Goal: Information Seeking & Learning: Check status

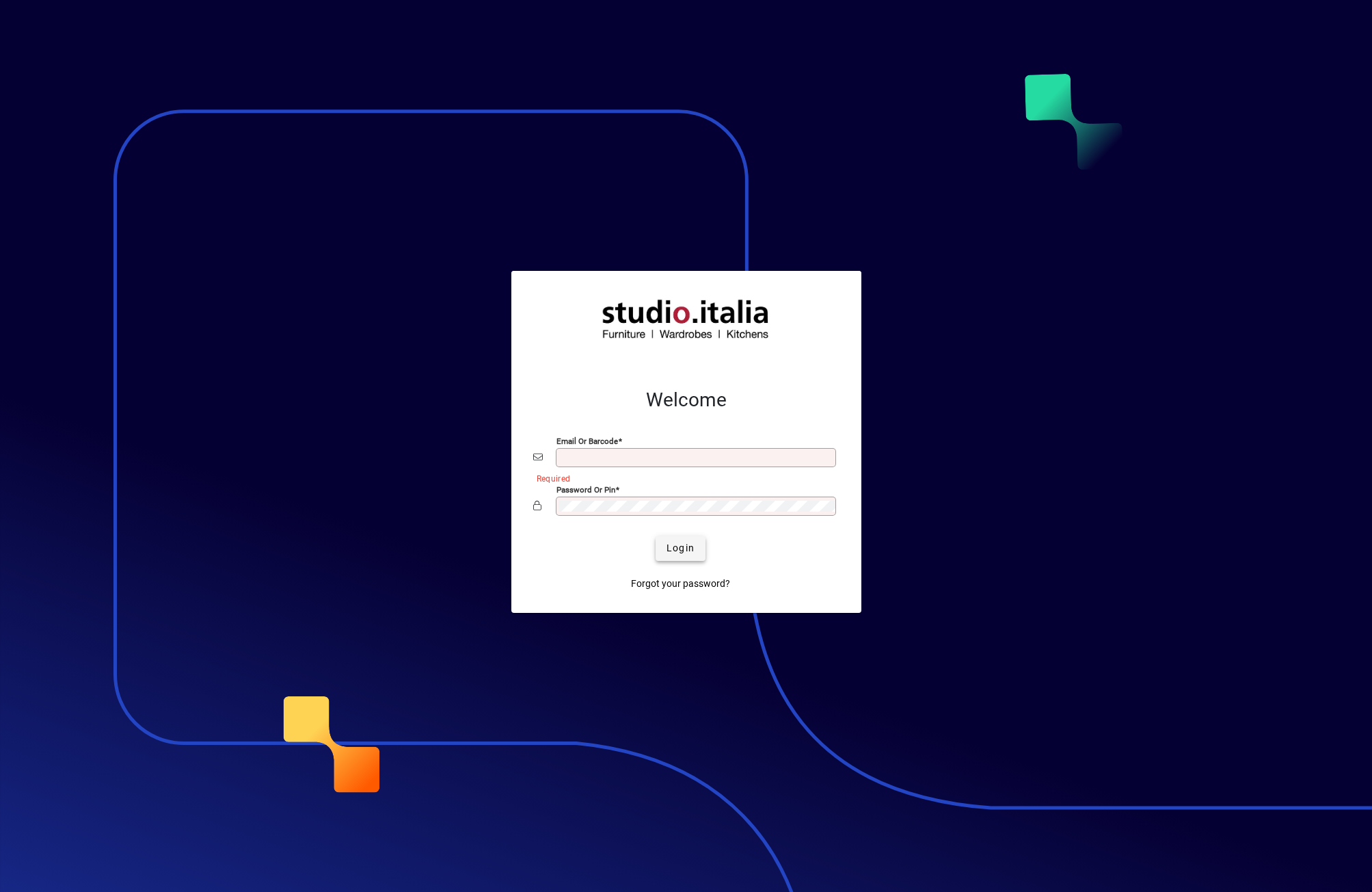
type input "**********"
click at [375, 550] on span "submit" at bounding box center [680, 549] width 50 height 33
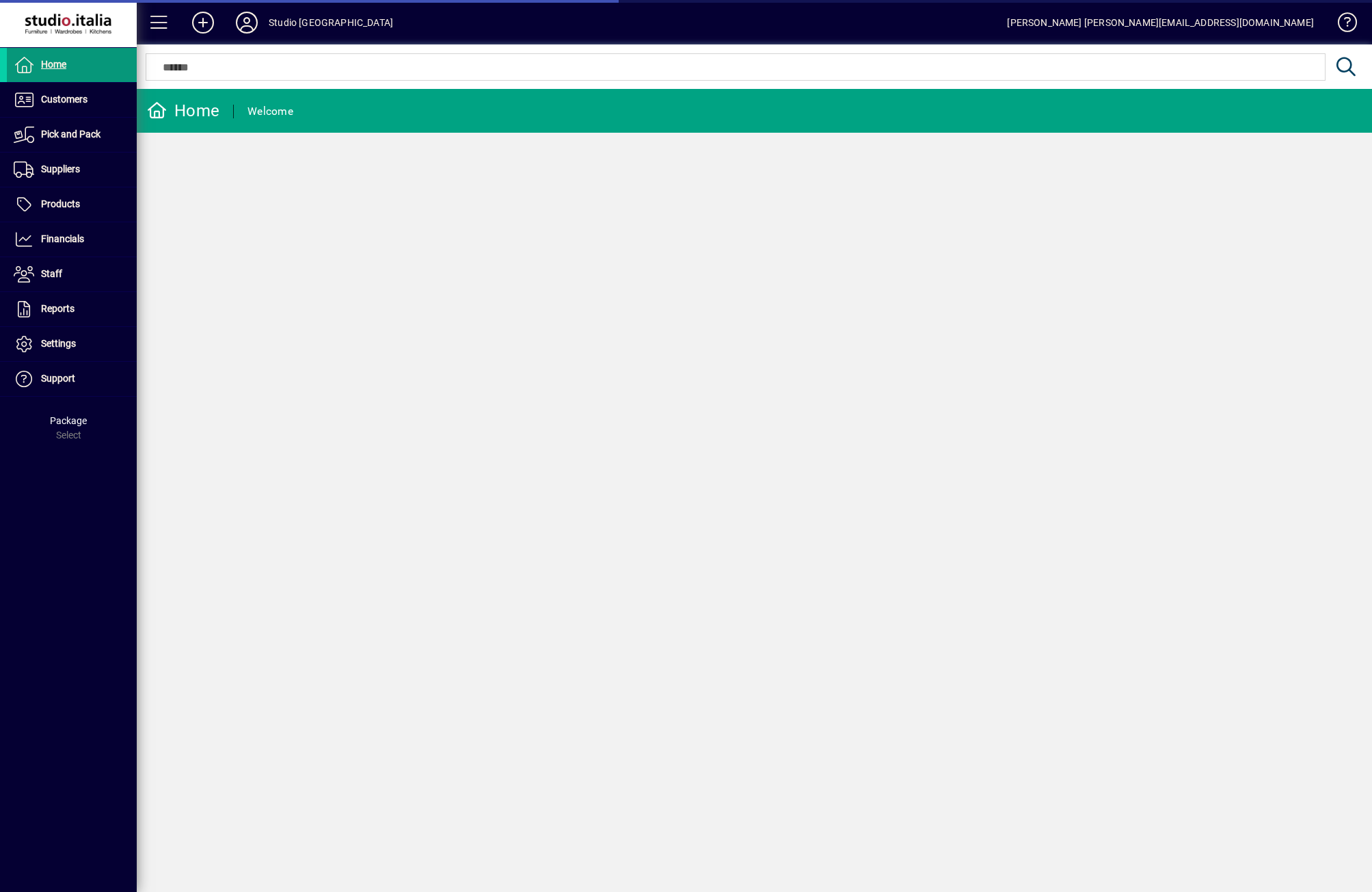
click at [53, 61] on span "Home" at bounding box center [54, 64] width 25 height 11
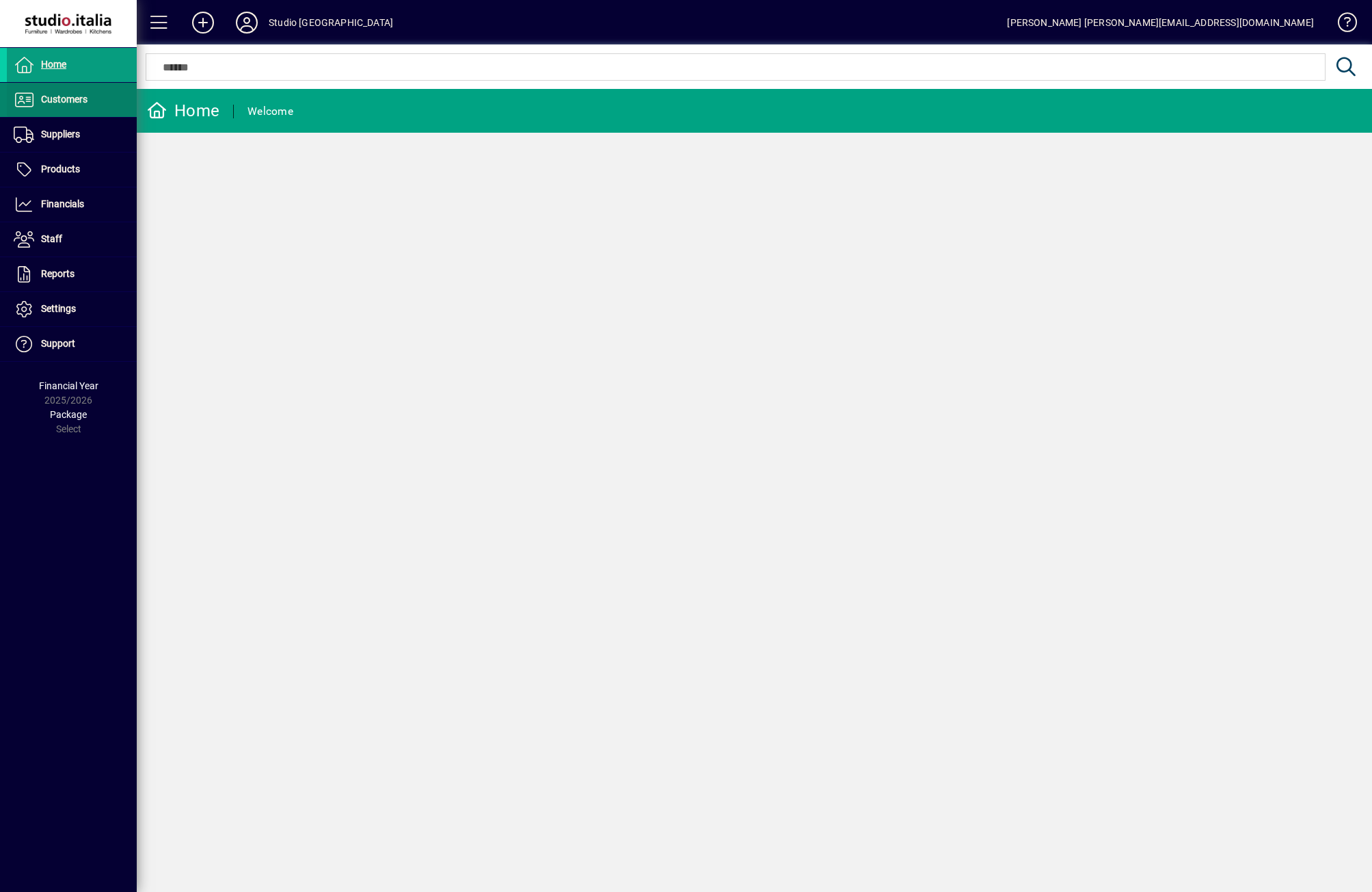
click at [56, 100] on span "Customers" at bounding box center [64, 99] width 46 height 11
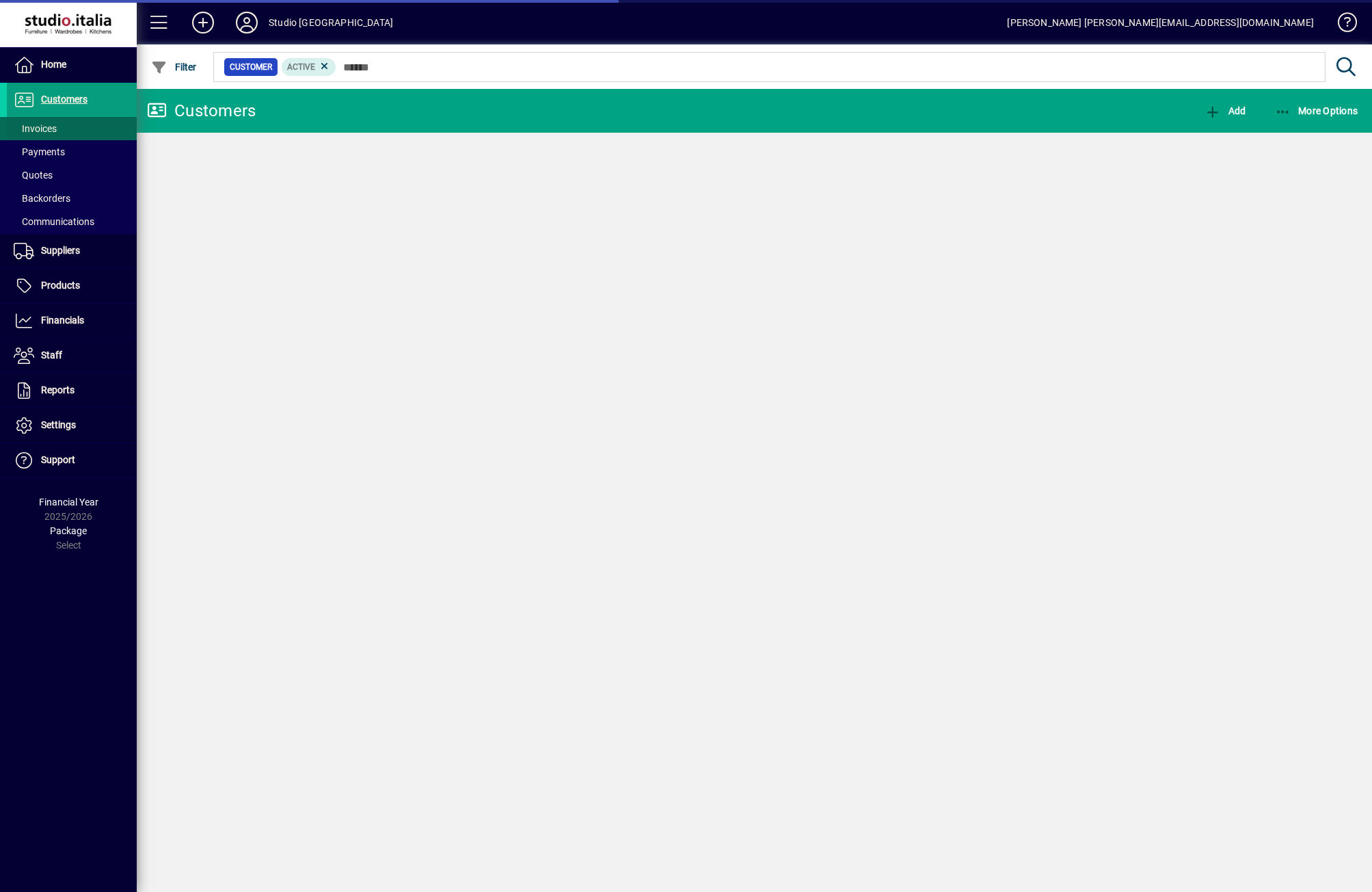
click at [45, 129] on span "Invoices" at bounding box center [35, 128] width 43 height 11
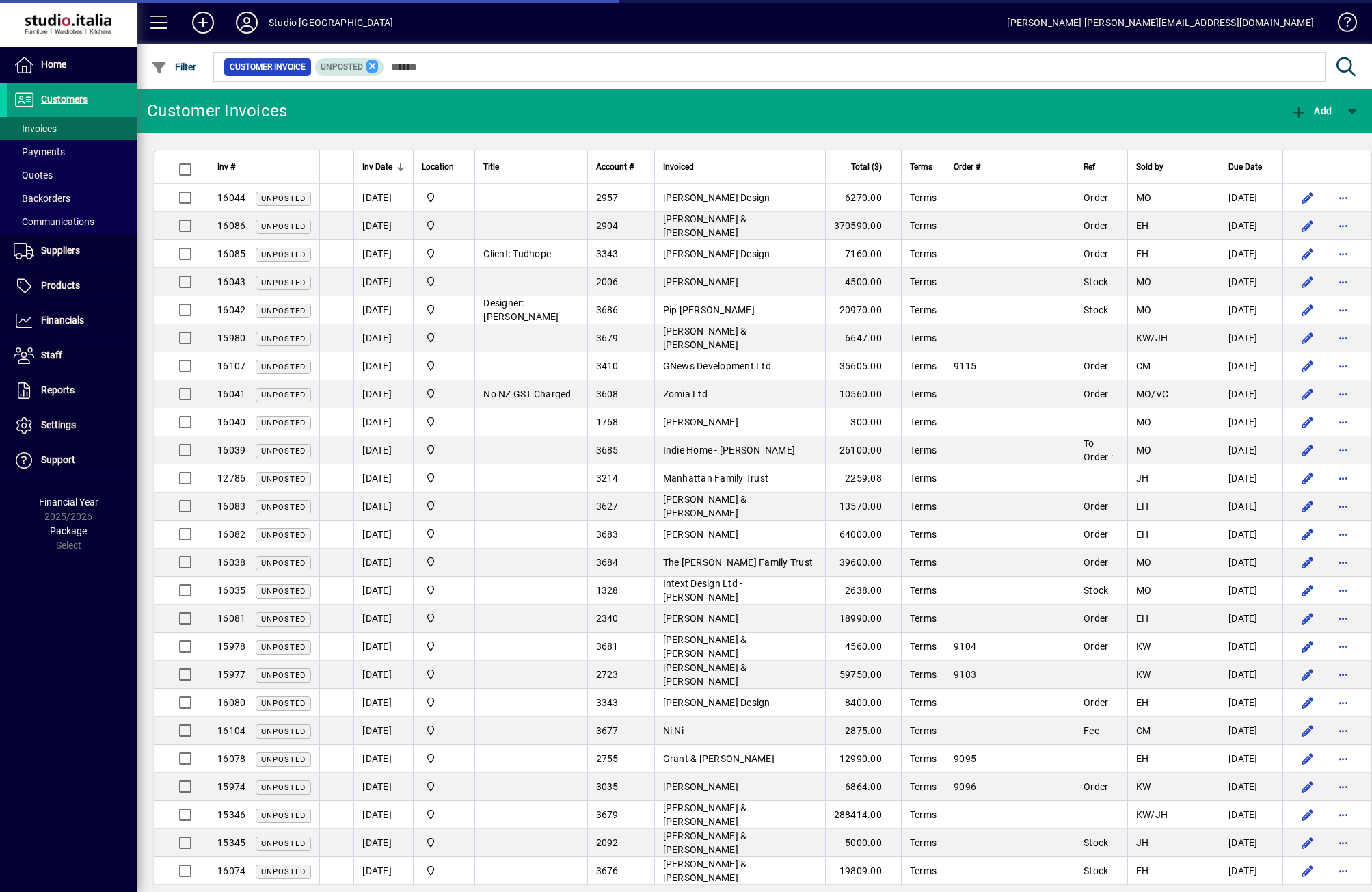
click at [370, 69] on icon at bounding box center [372, 66] width 12 height 12
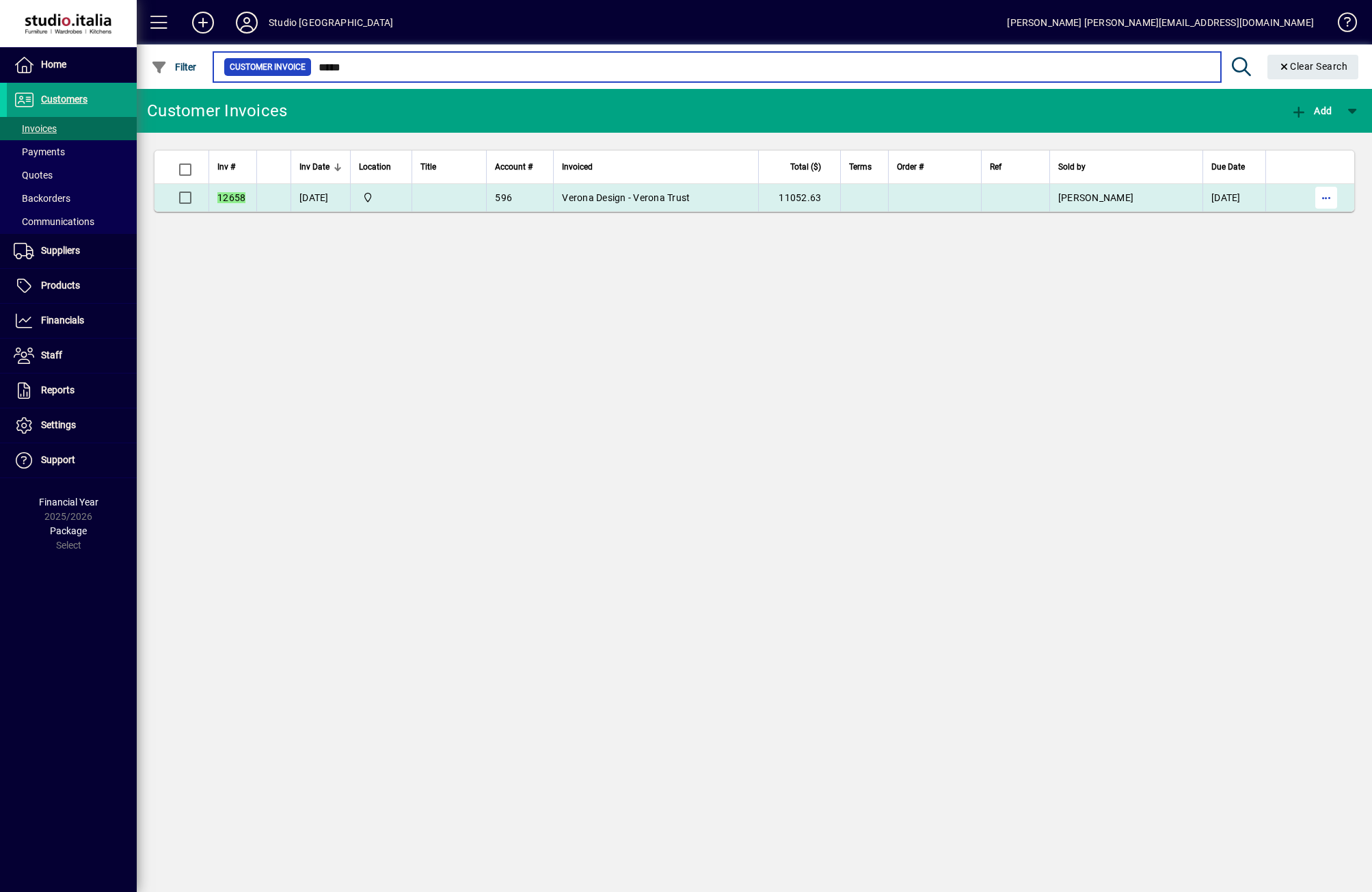
type input "*****"
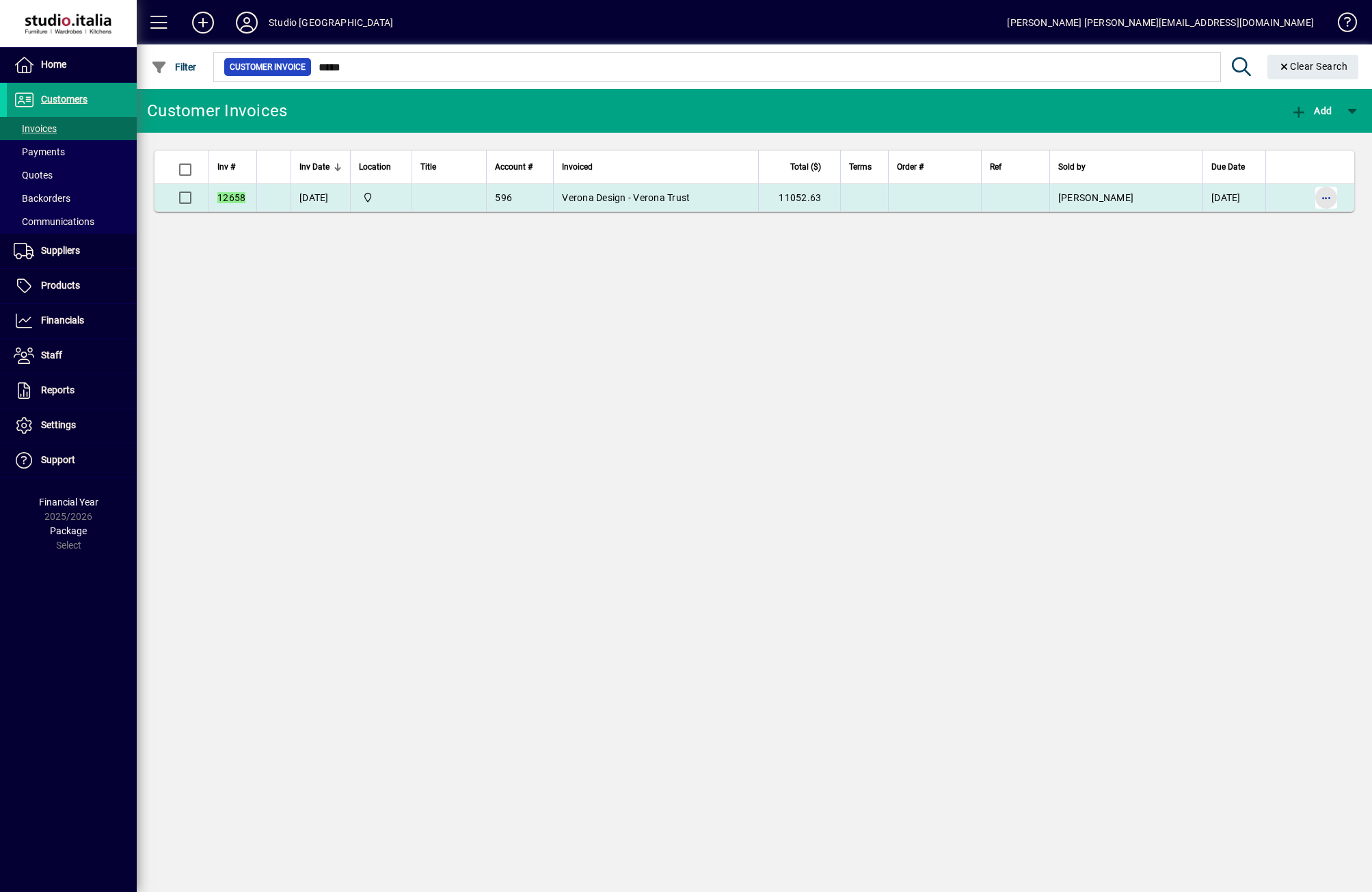
click at [1317, 201] on span "button" at bounding box center [1326, 198] width 33 height 33
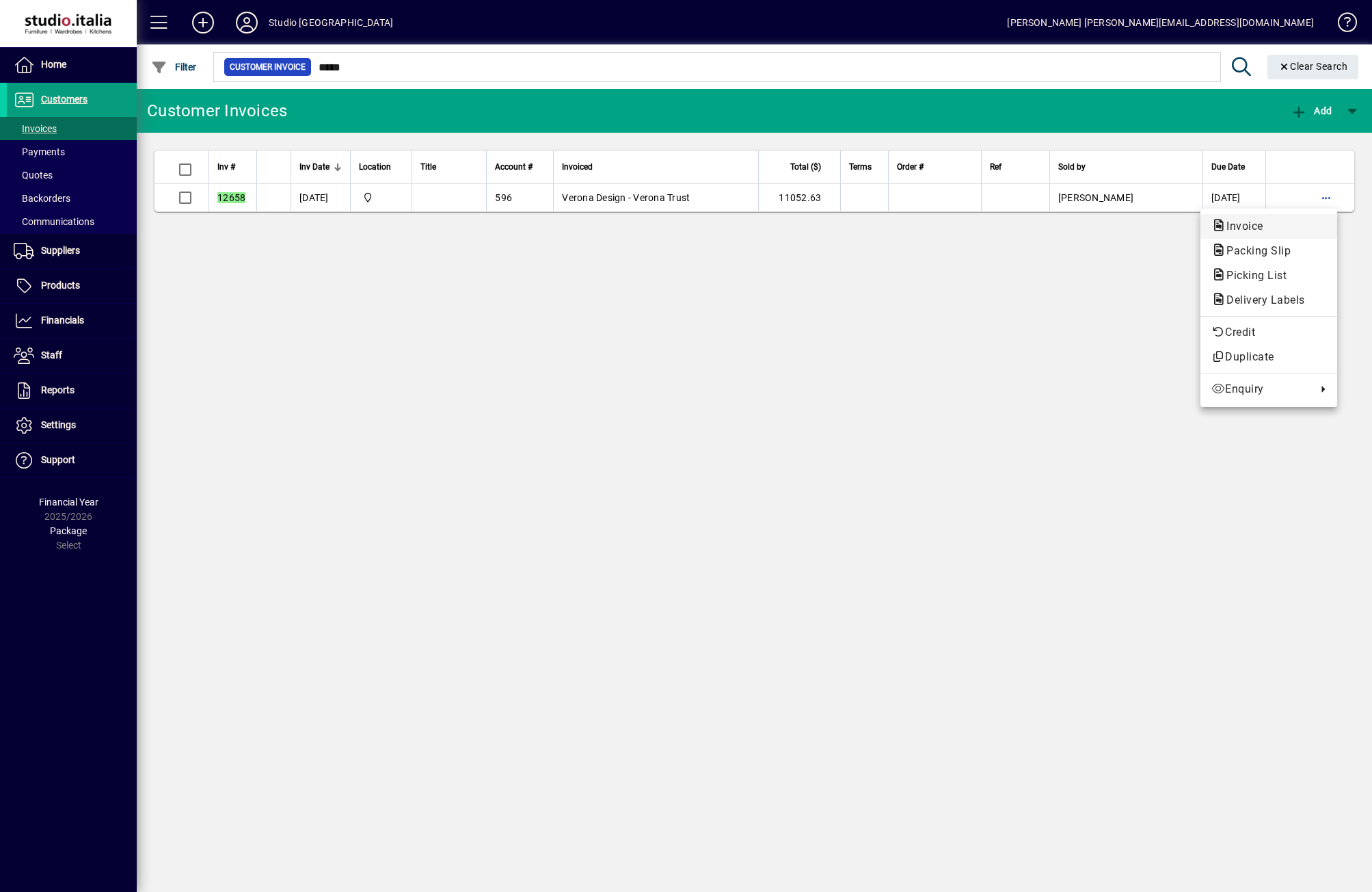
click at [1235, 224] on span "Invoice" at bounding box center [1240, 225] width 59 height 13
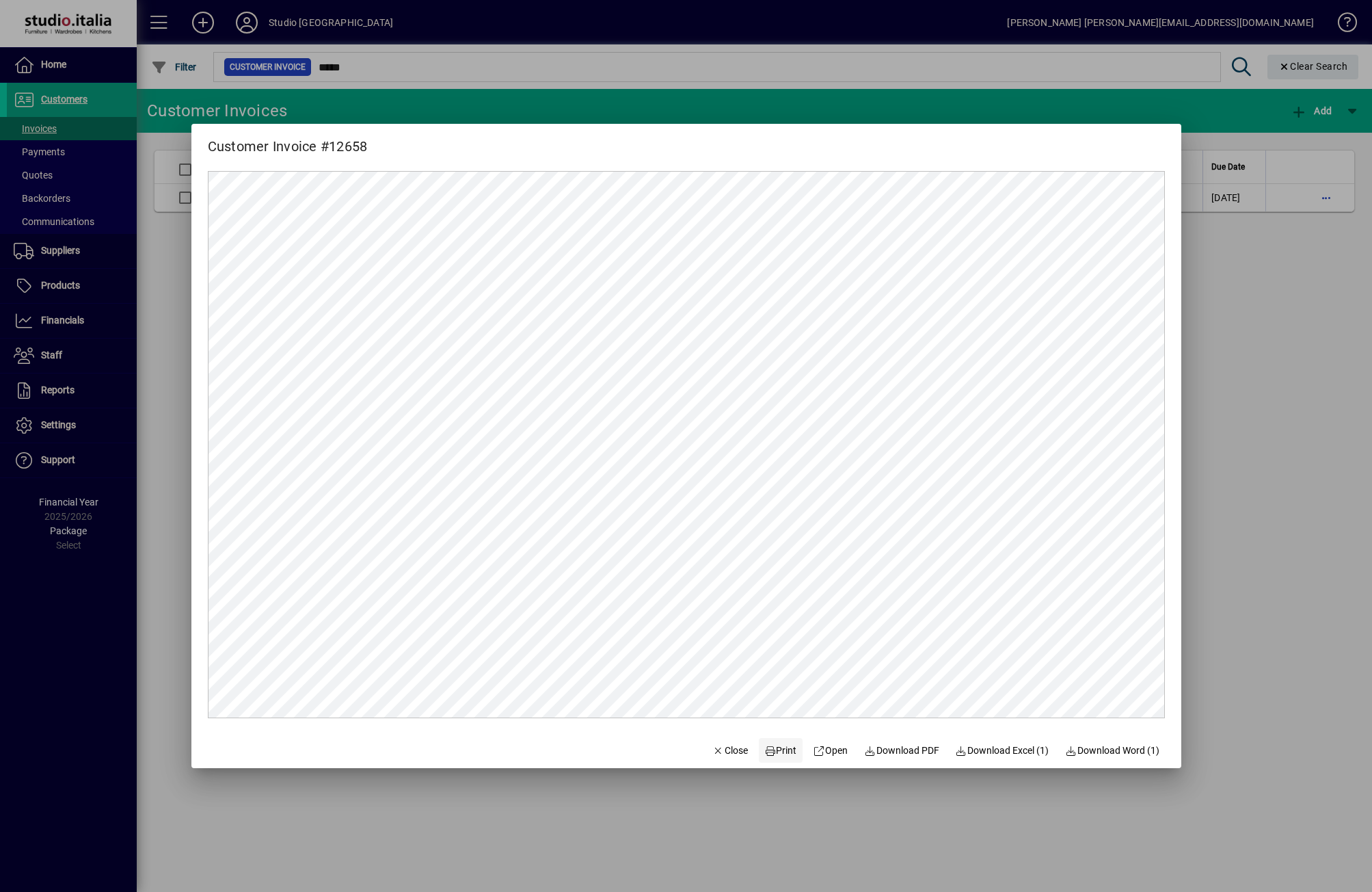
click at [786, 754] on span "Print" at bounding box center [780, 750] width 33 height 14
click at [723, 752] on span "Close" at bounding box center [730, 750] width 36 height 14
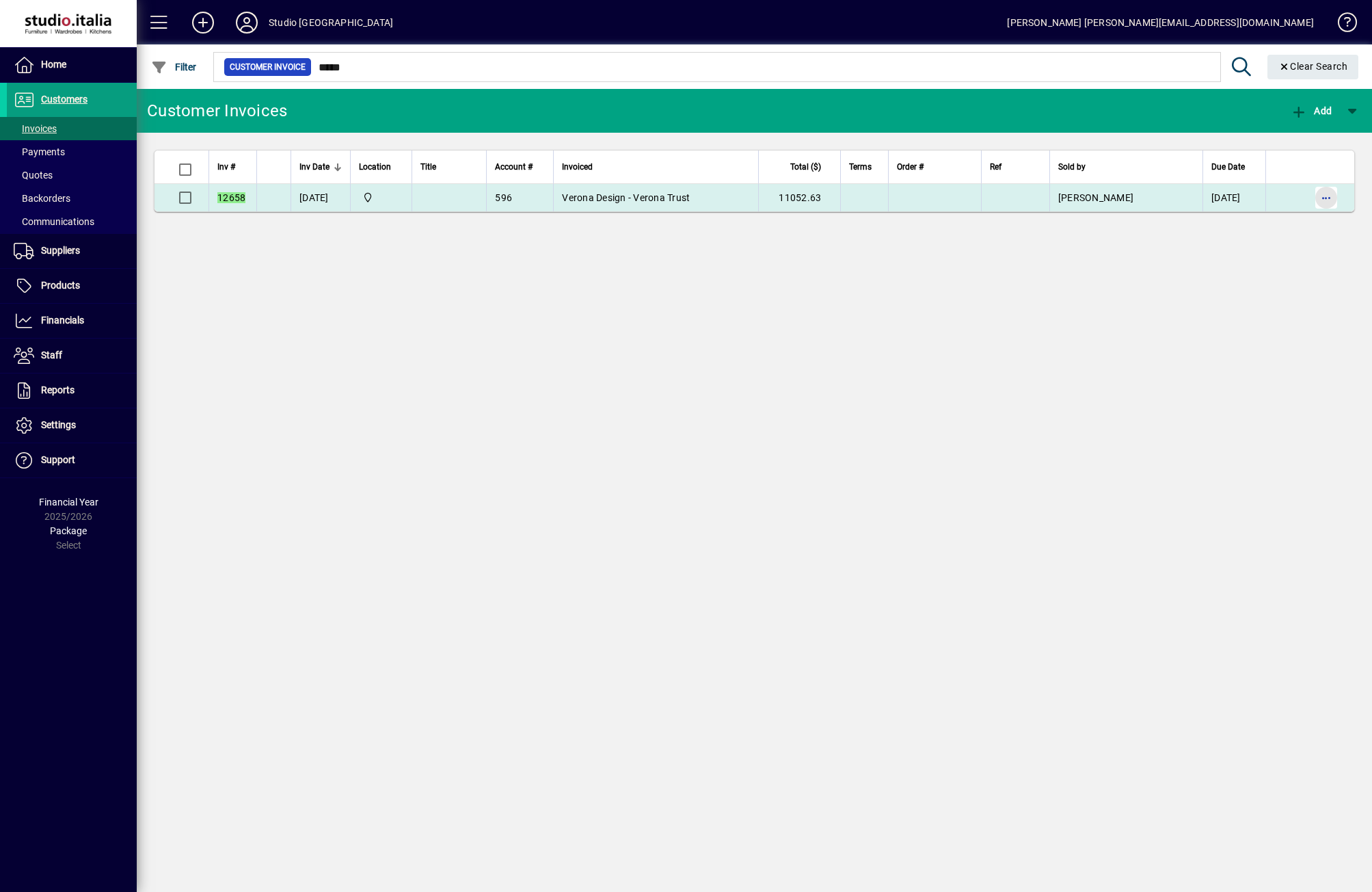
click at [1324, 199] on span "button" at bounding box center [1326, 198] width 33 height 33
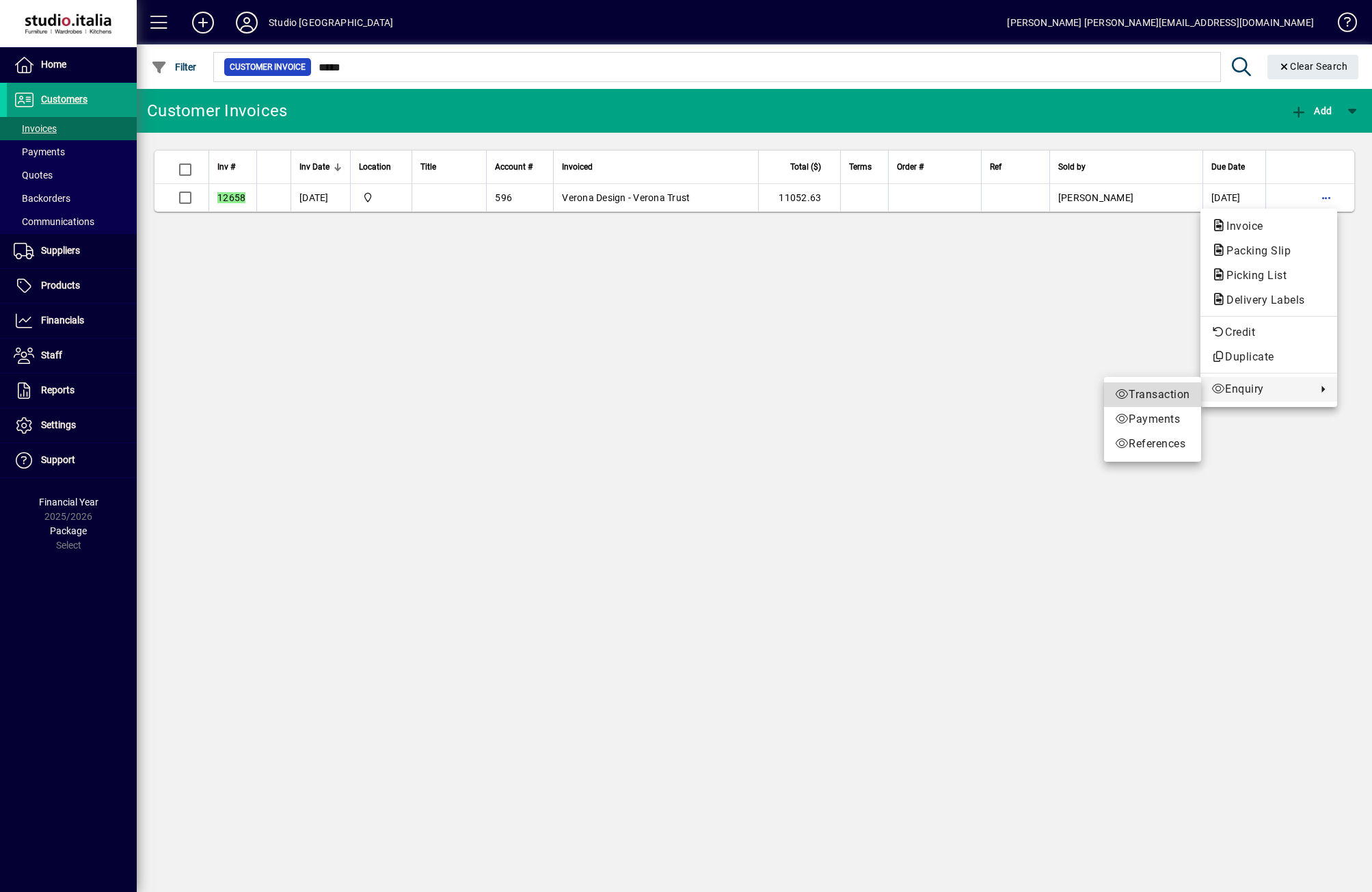
click at [1165, 390] on span "Transaction" at bounding box center [1152, 395] width 75 height 16
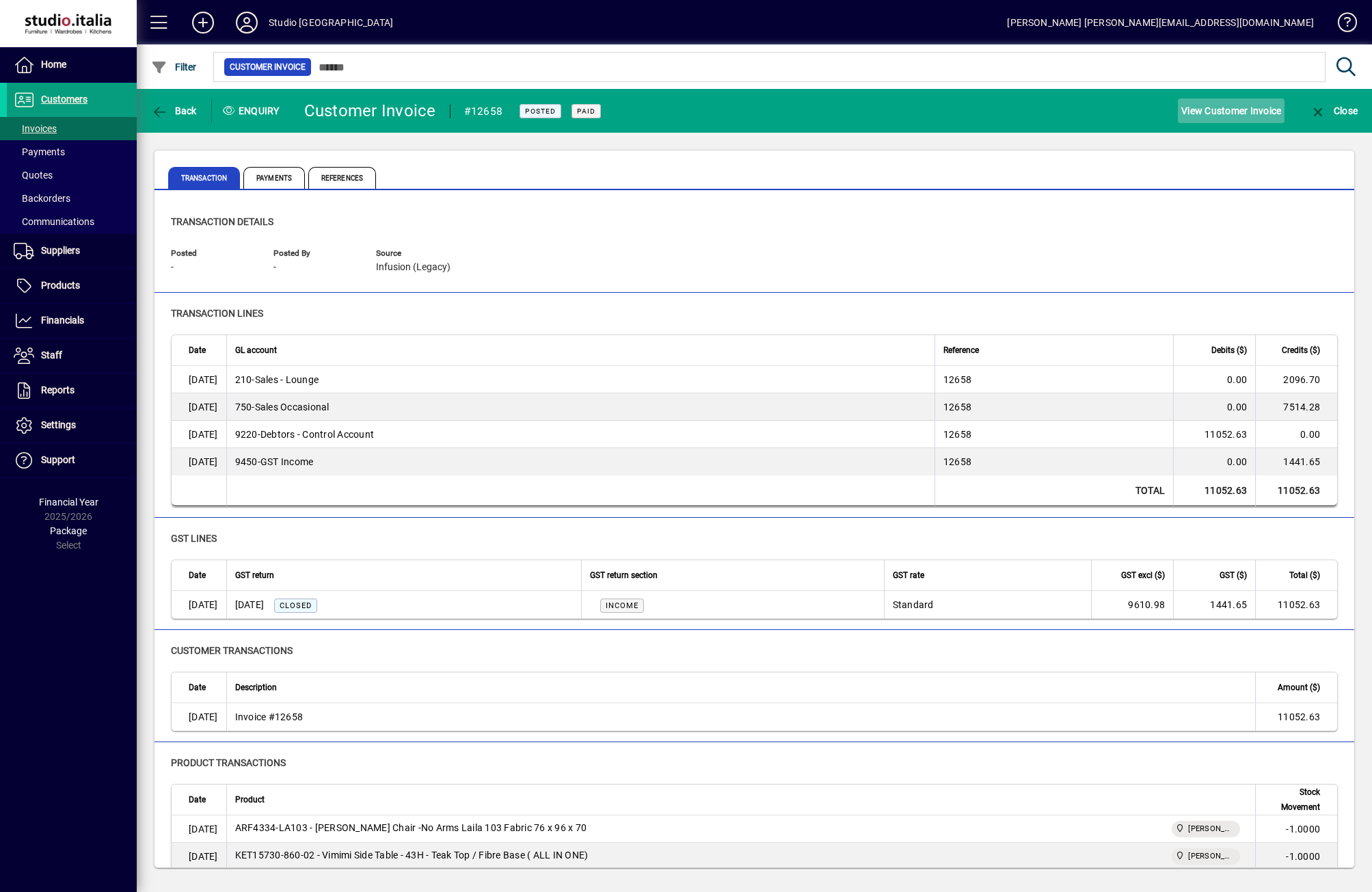
click at [1217, 109] on span "View Customer Invoice" at bounding box center [1231, 110] width 100 height 22
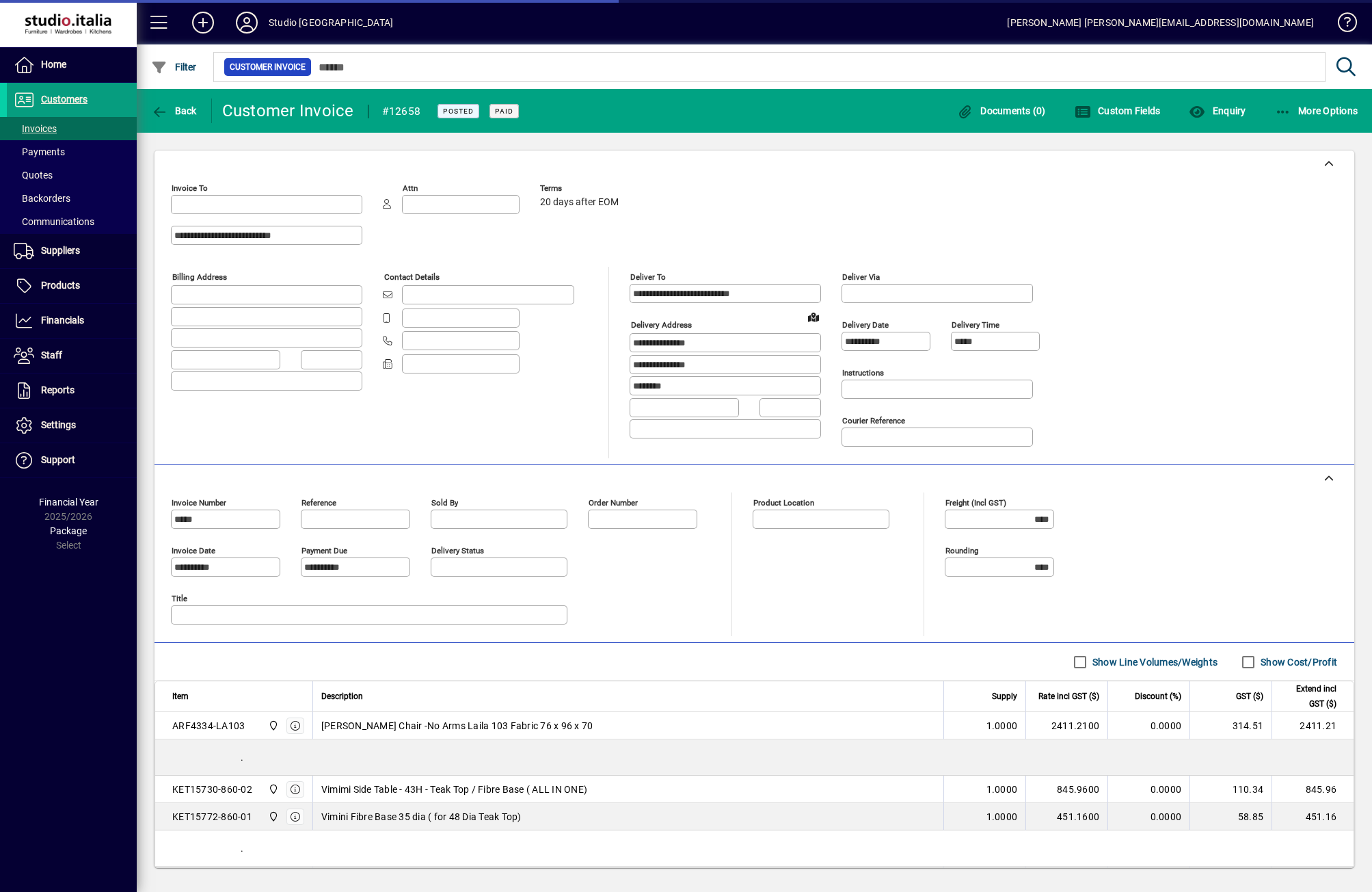
type input "**********"
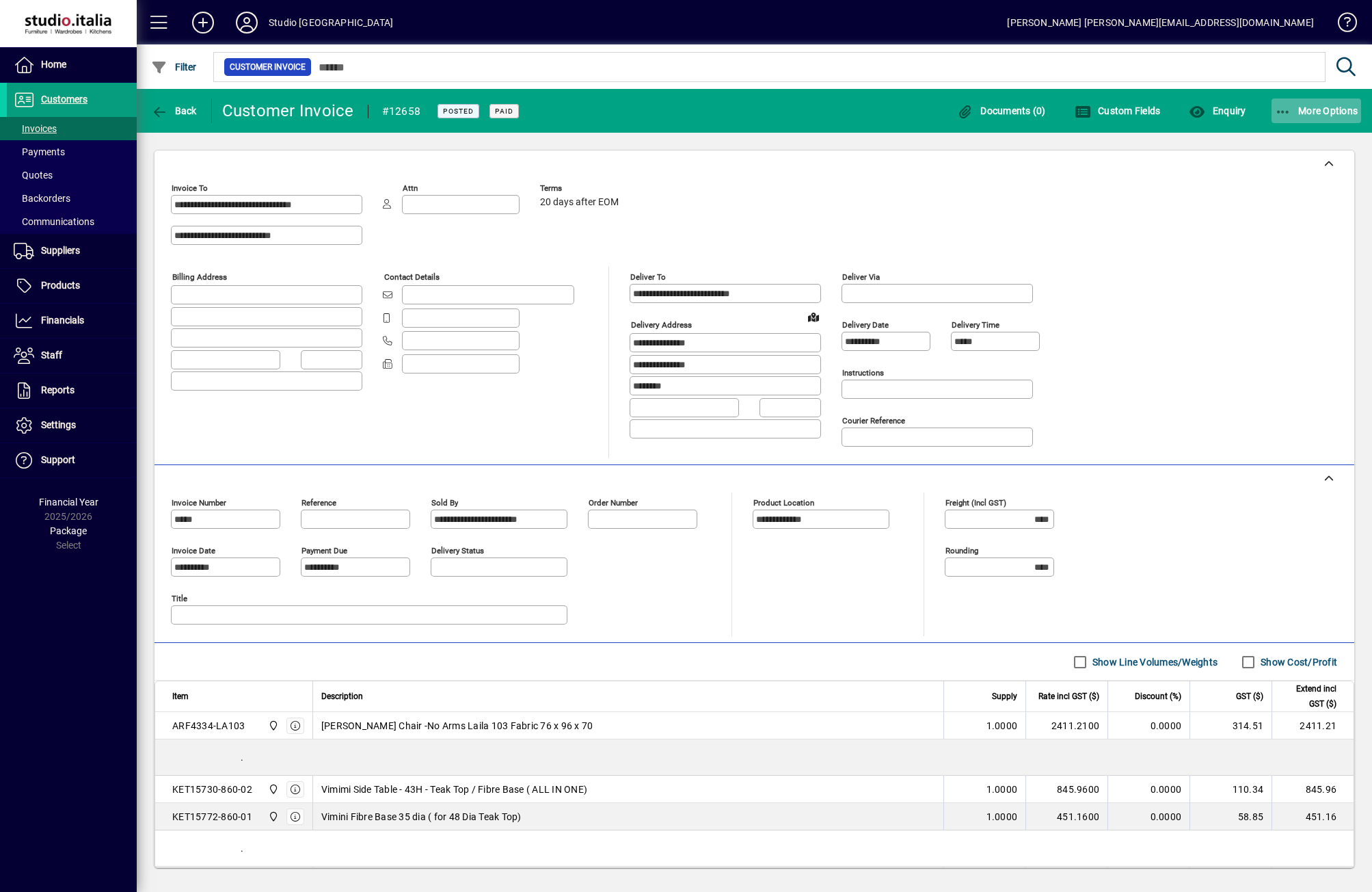
click at [1294, 105] on span "More Options" at bounding box center [1317, 110] width 84 height 11
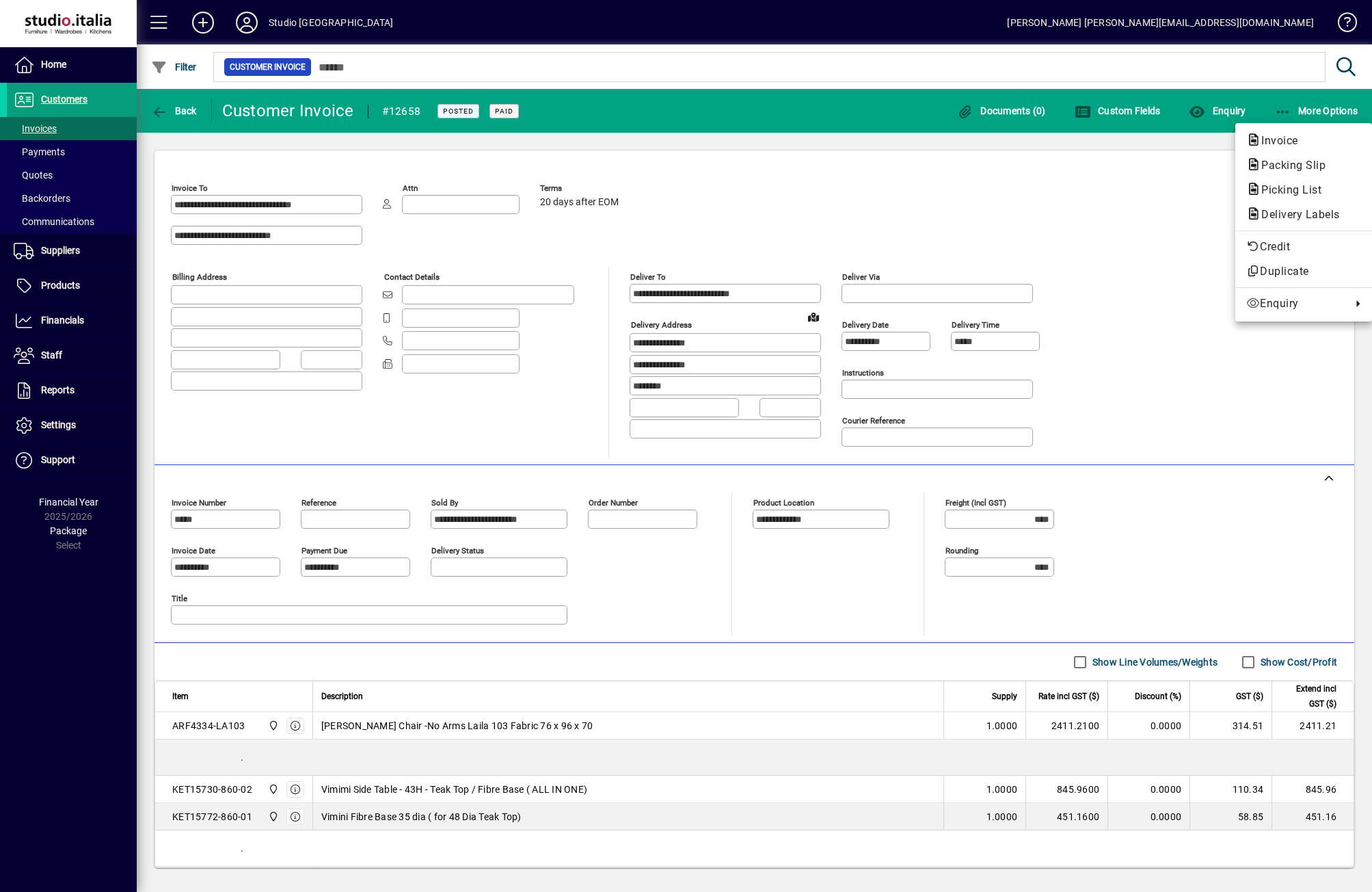
click at [1168, 227] on div at bounding box center [686, 446] width 1372 height 892
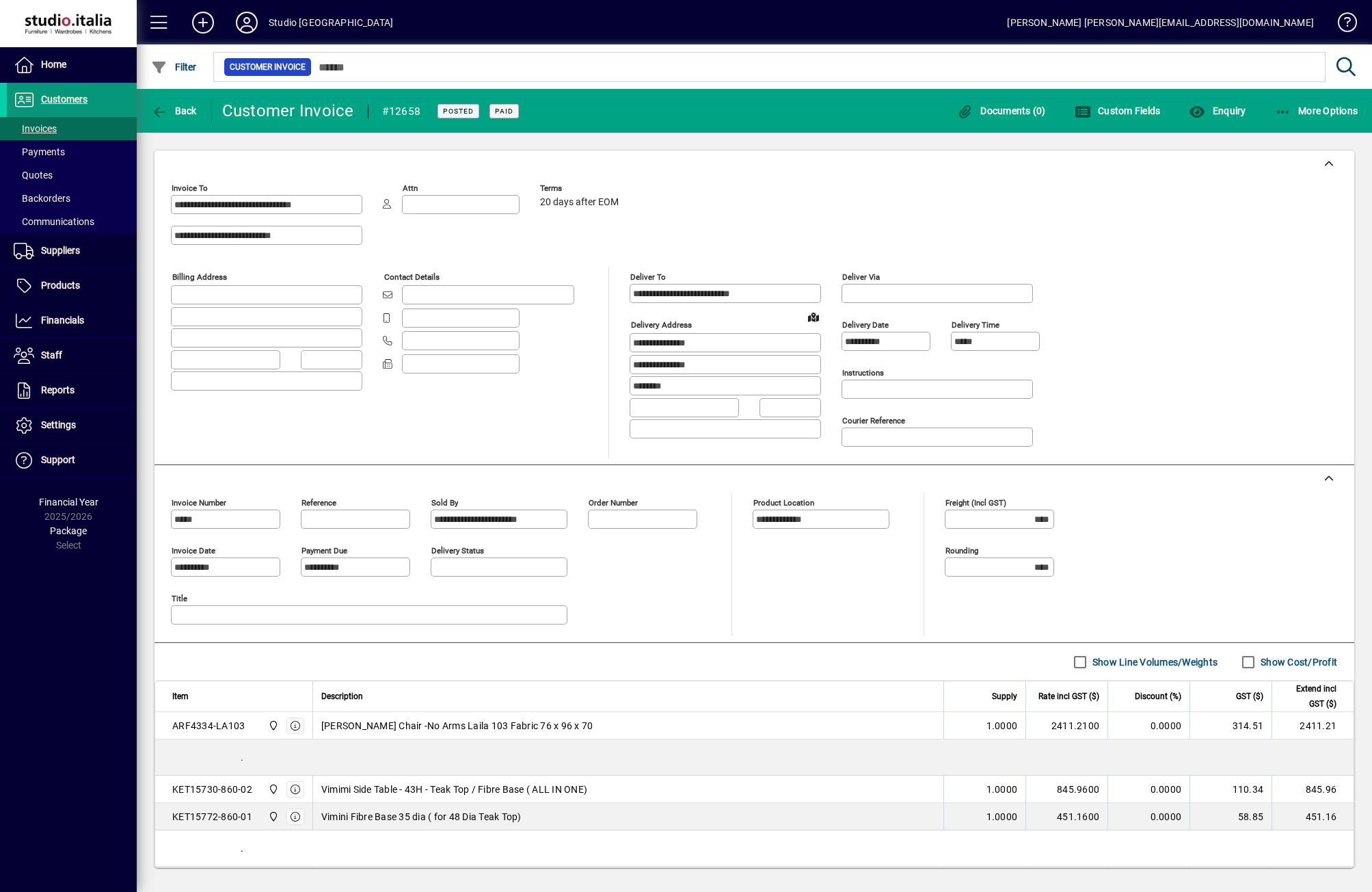
click at [52, 101] on span "Customers" at bounding box center [64, 99] width 46 height 11
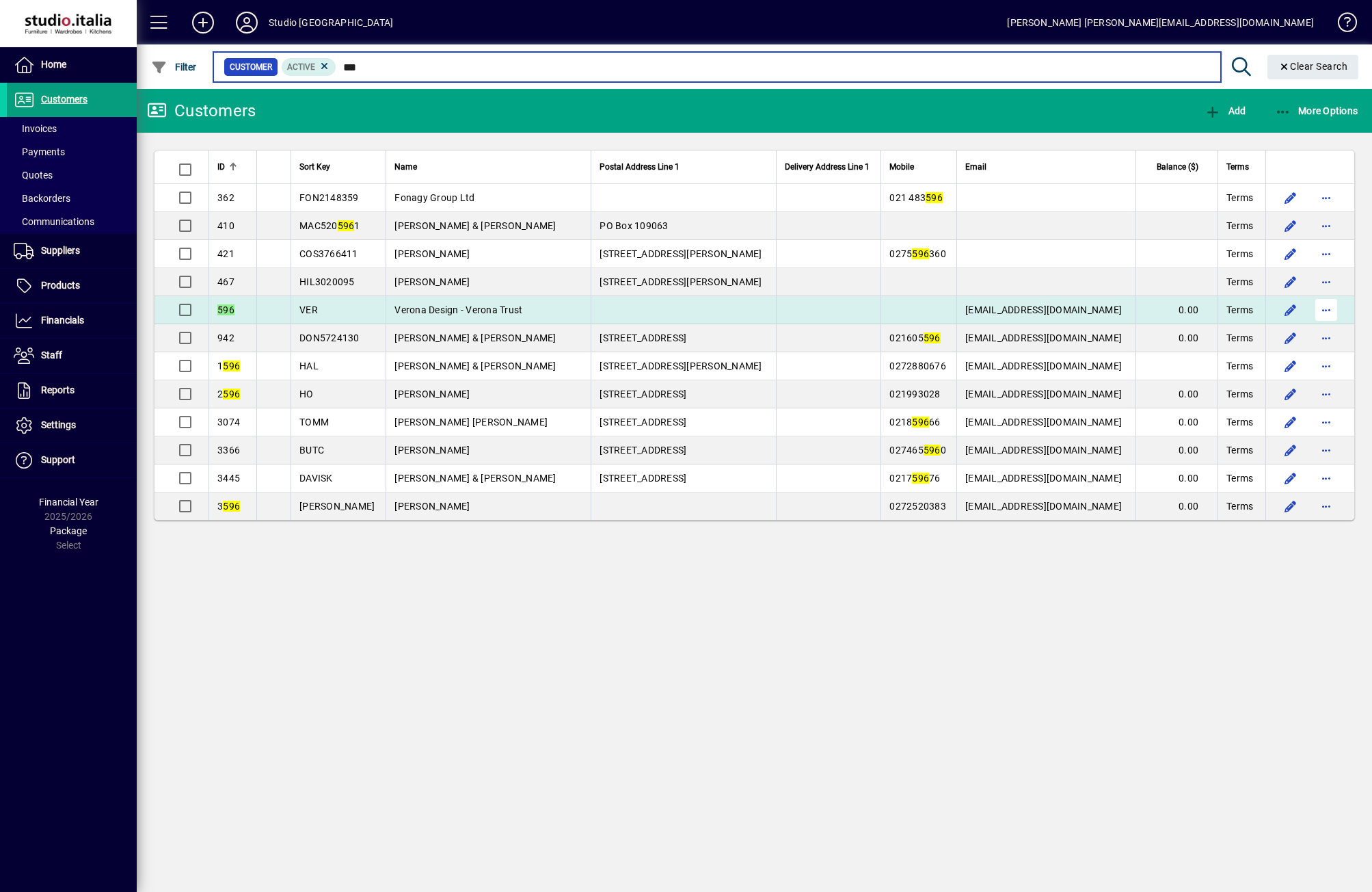
type input "***"
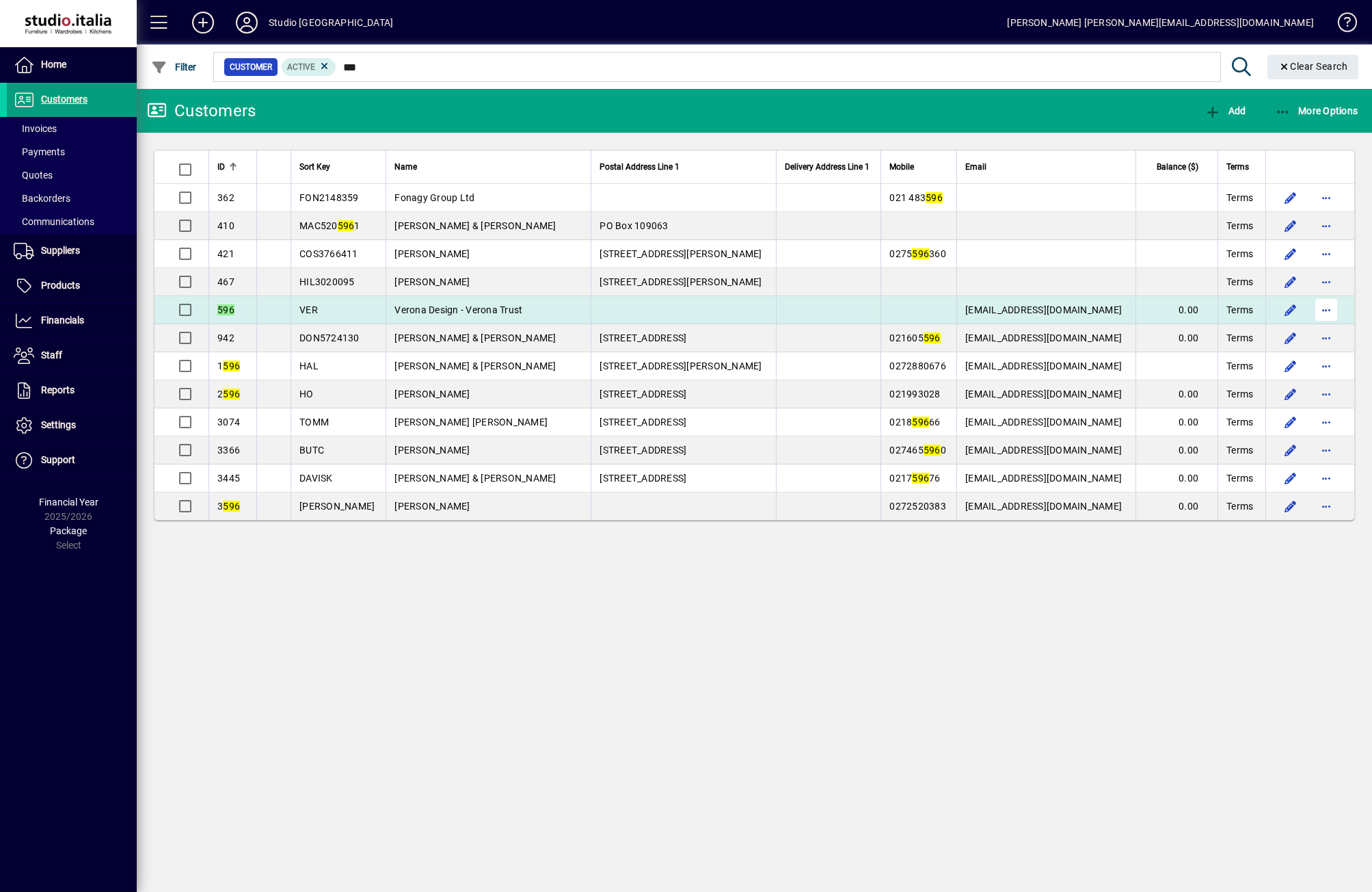
click at [1333, 311] on span "button" at bounding box center [1326, 310] width 33 height 33
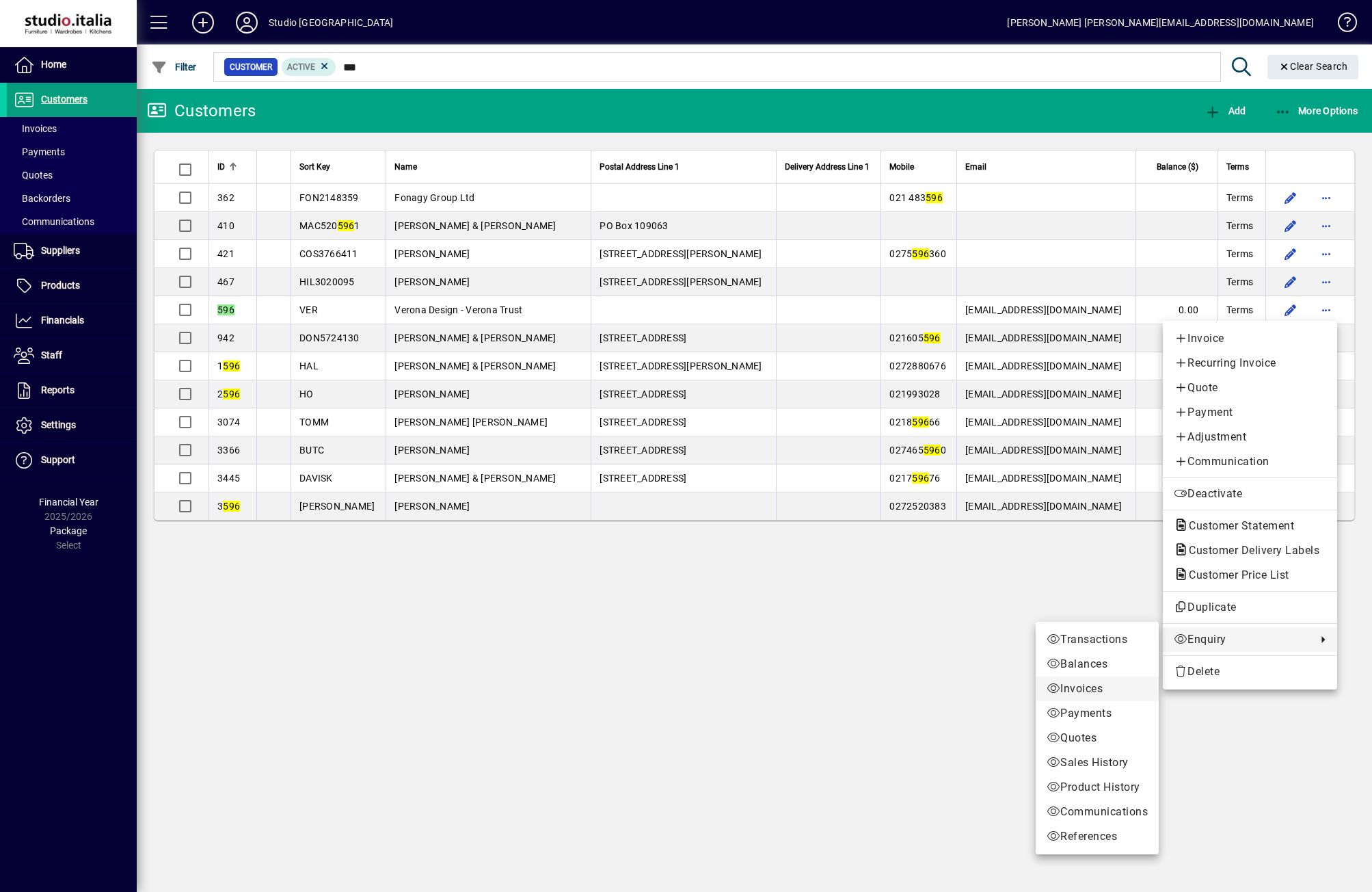
click at [1089, 682] on span "Invoices" at bounding box center [1097, 689] width 101 height 16
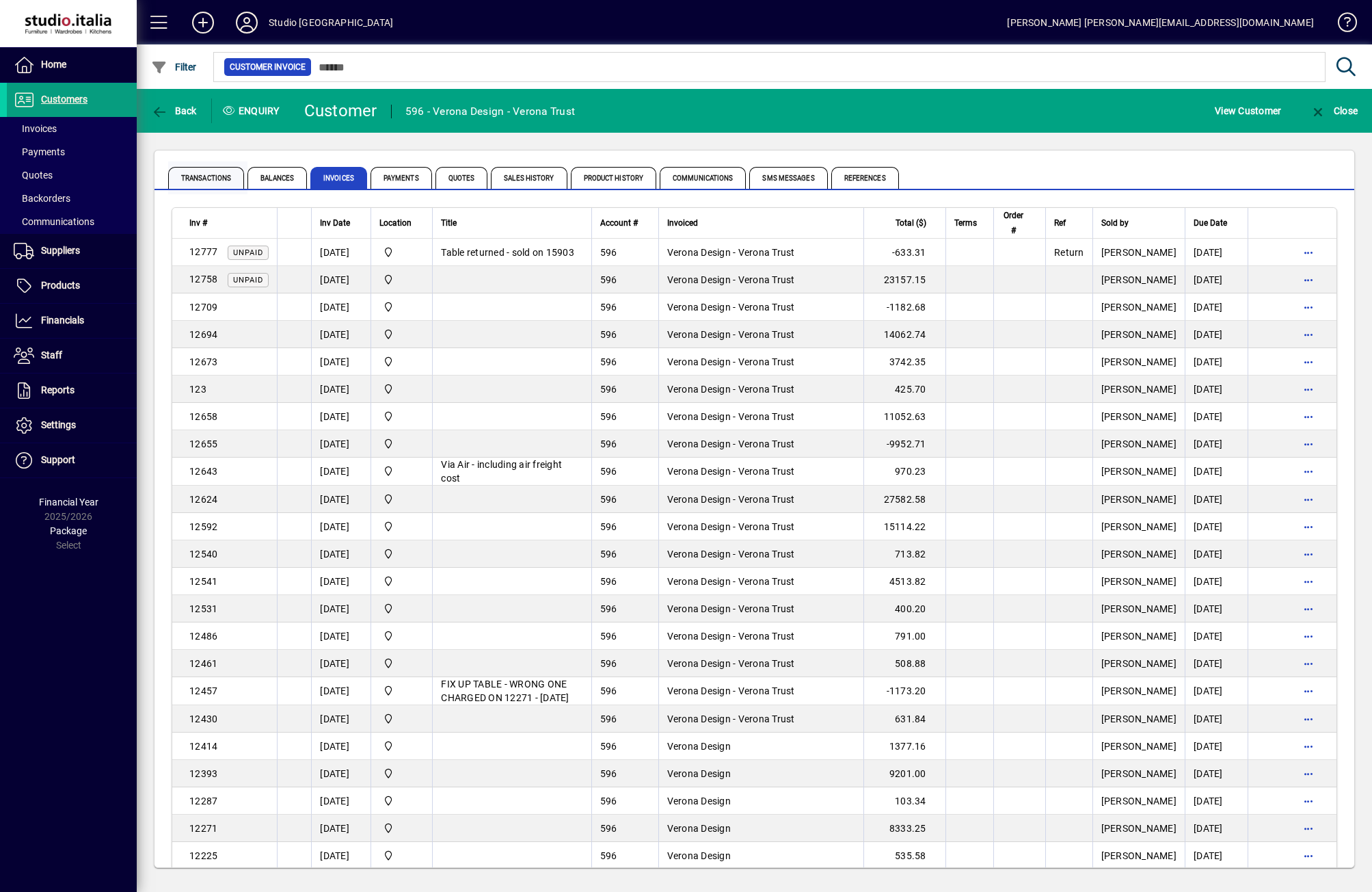
click at [200, 176] on span "Transactions" at bounding box center [206, 178] width 76 height 22
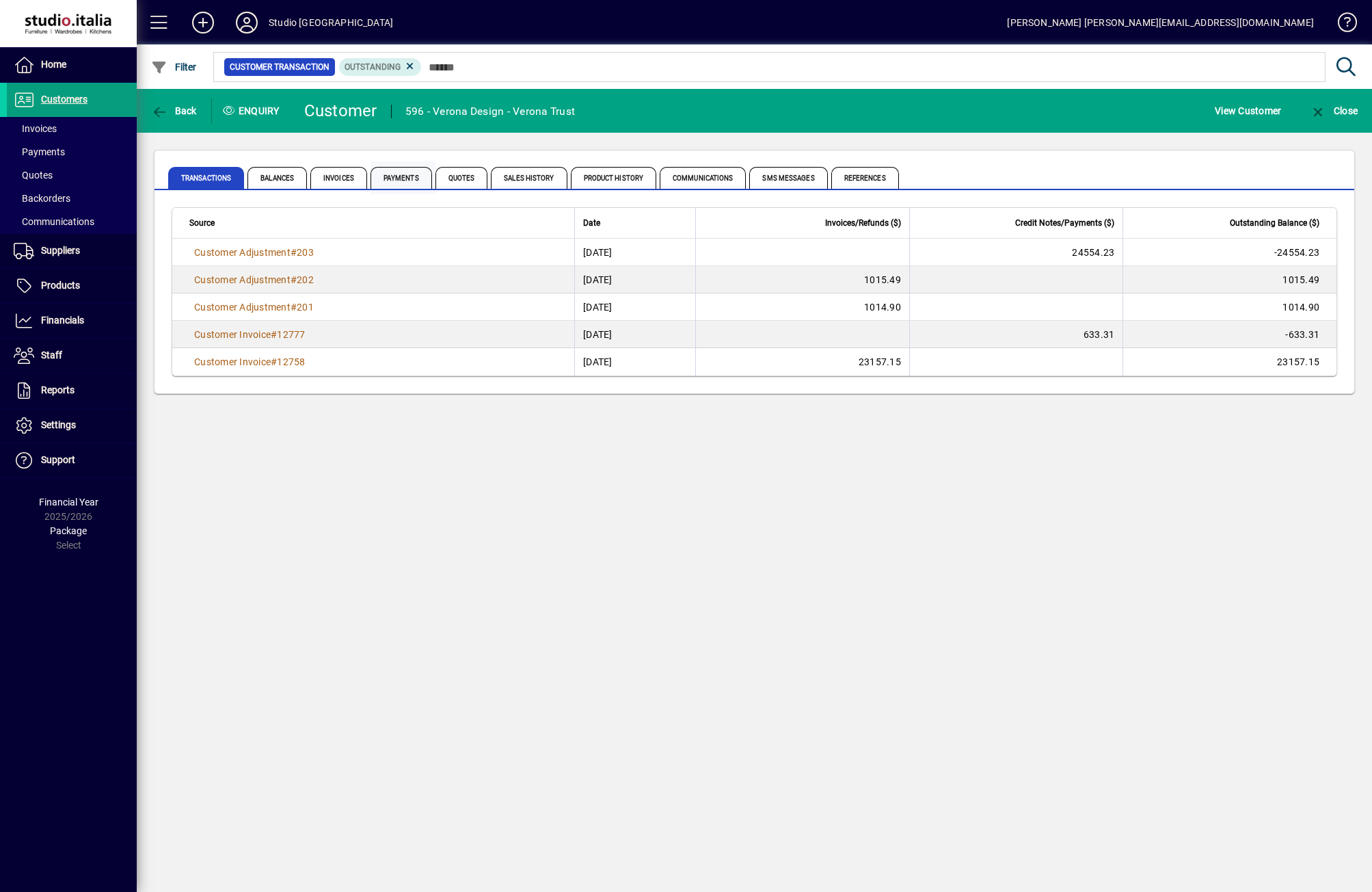
click at [403, 181] on span "Payments" at bounding box center [401, 178] width 61 height 22
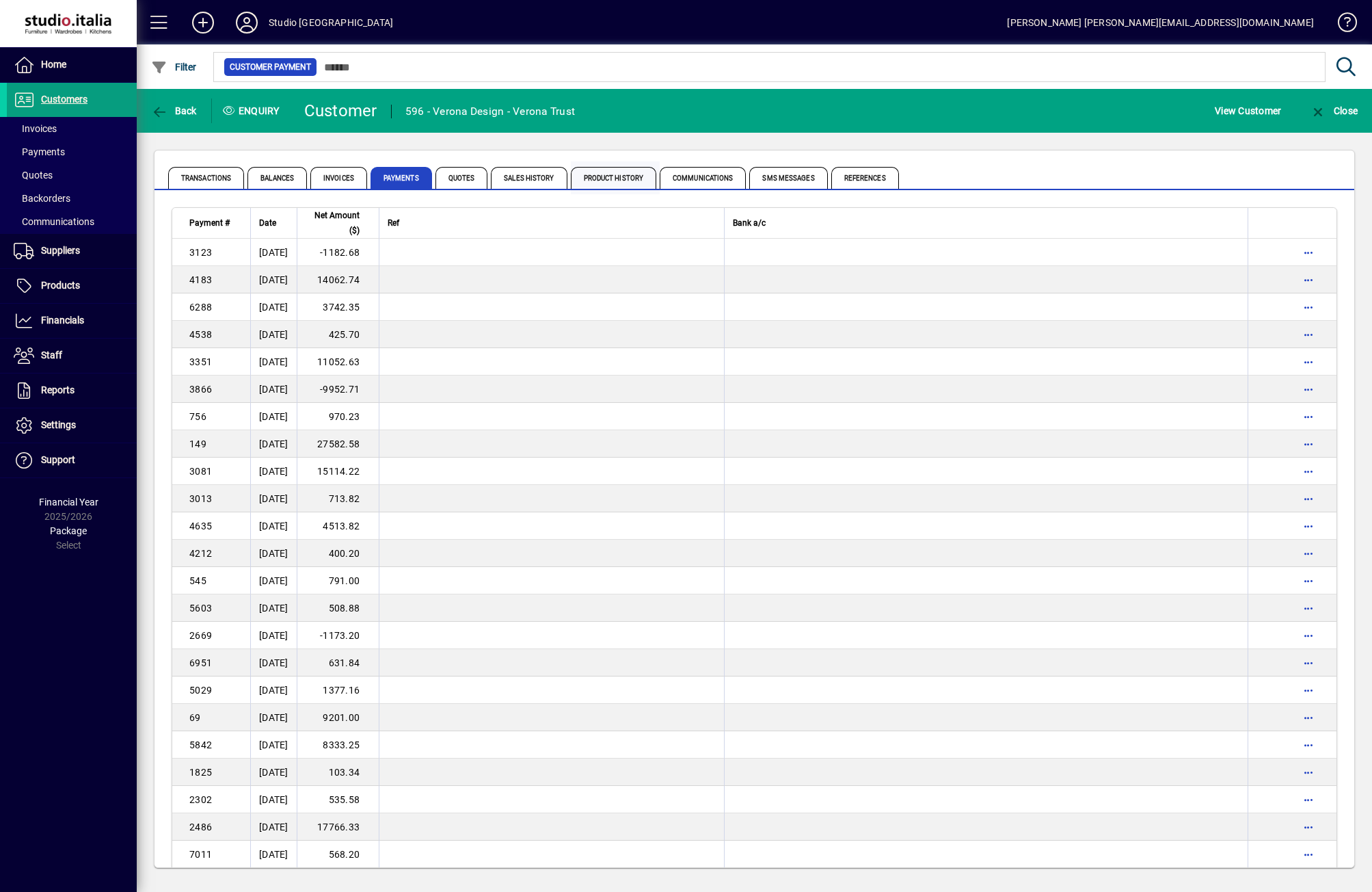
click at [618, 175] on span "Product History" at bounding box center [613, 178] width 86 height 22
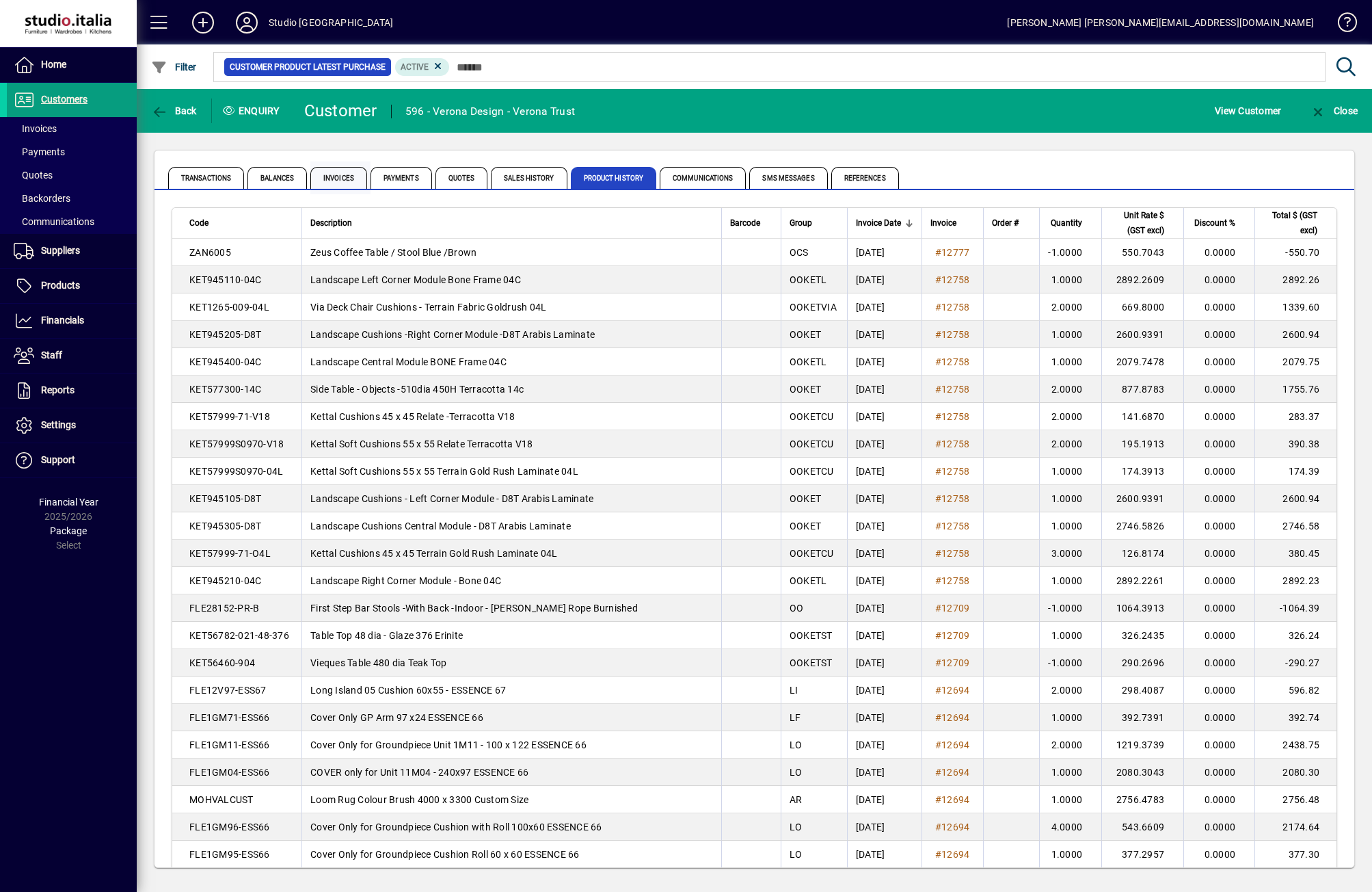
click at [338, 178] on span "Invoices" at bounding box center [339, 178] width 57 height 22
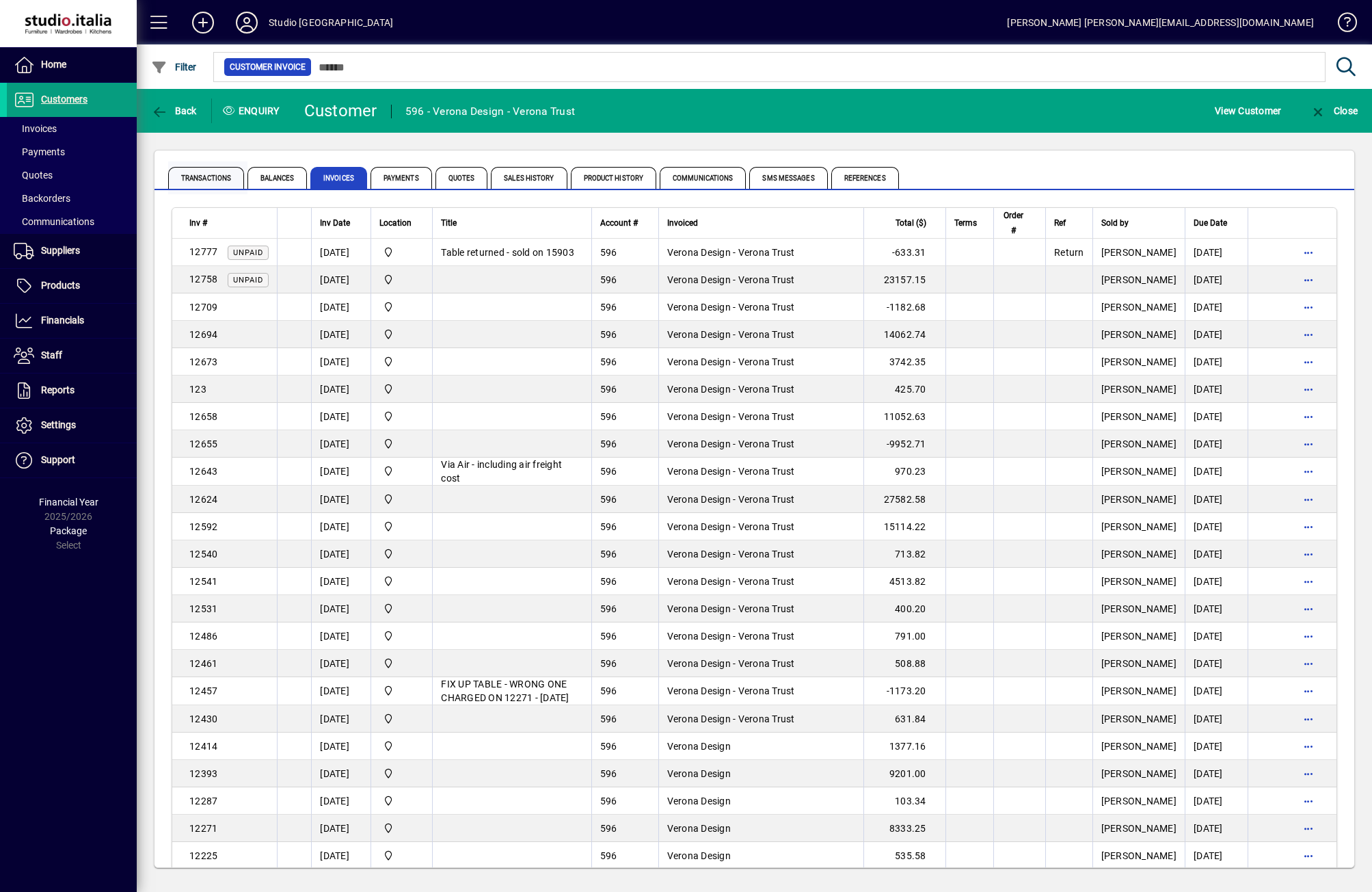
click at [202, 178] on span "Transactions" at bounding box center [206, 178] width 76 height 22
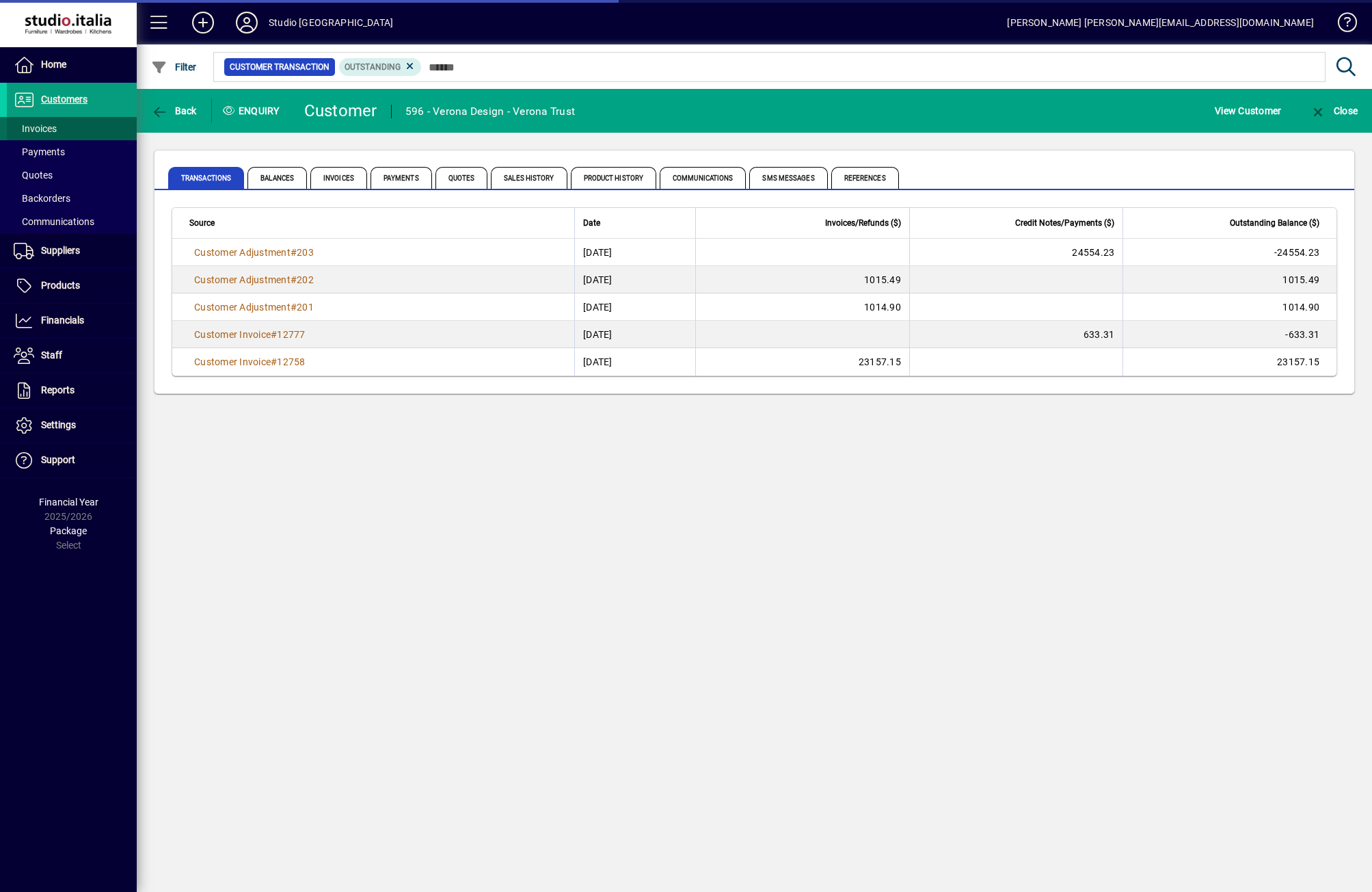
click at [37, 125] on span "Invoices" at bounding box center [35, 128] width 43 height 11
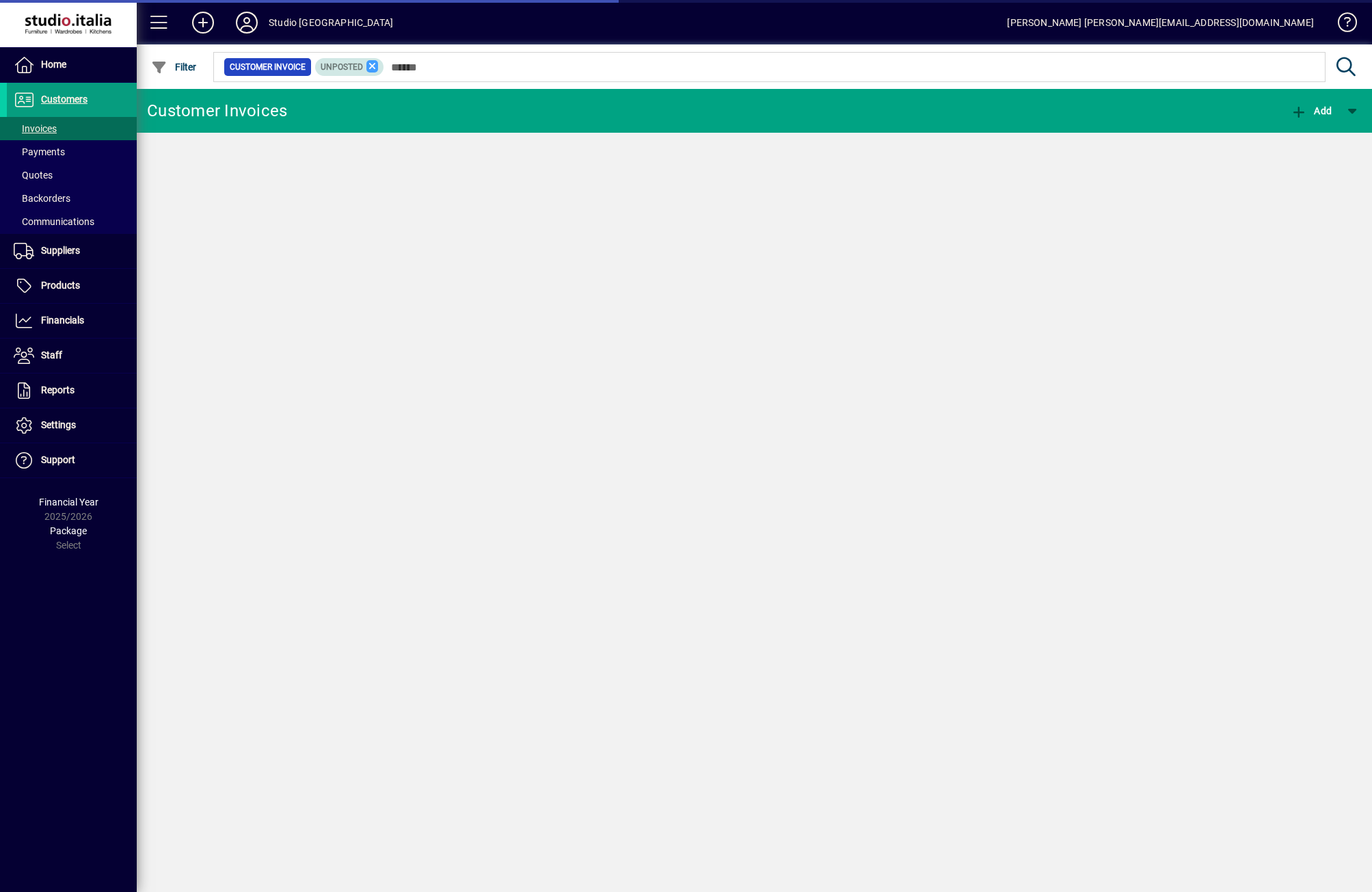
click at [374, 68] on icon at bounding box center [372, 66] width 12 height 12
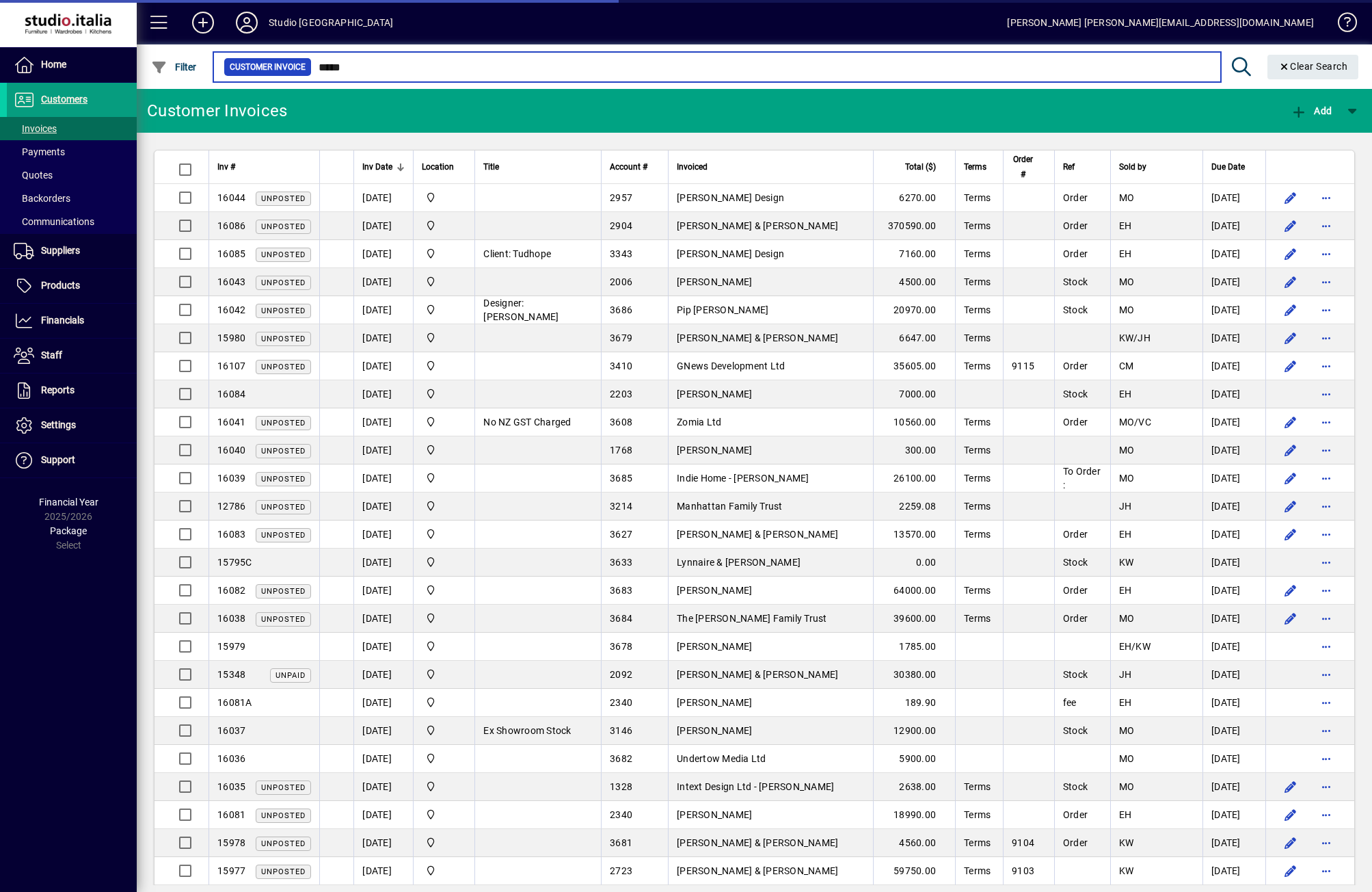
type input "*****"
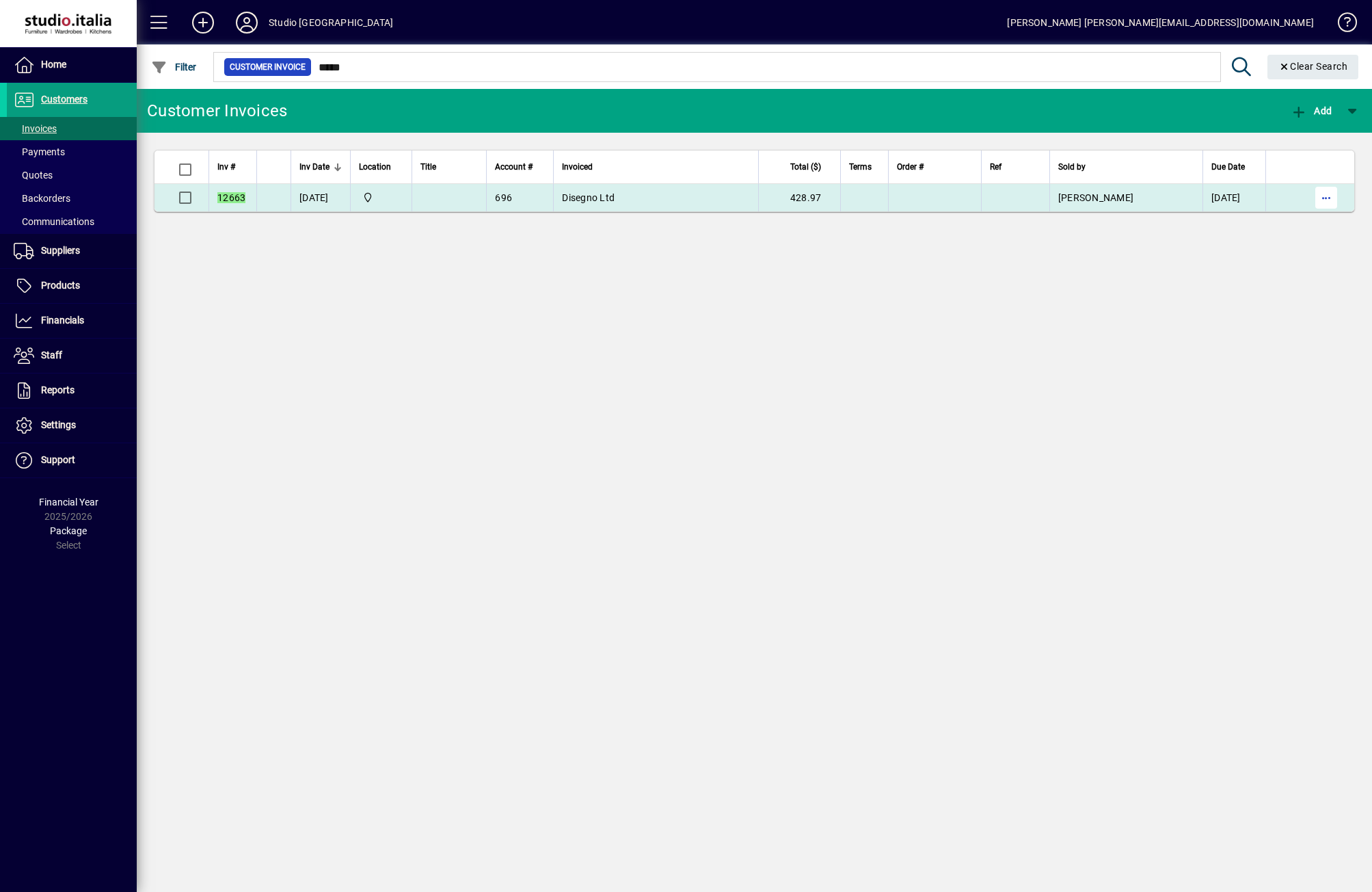
click at [1319, 196] on span "button" at bounding box center [1326, 198] width 33 height 33
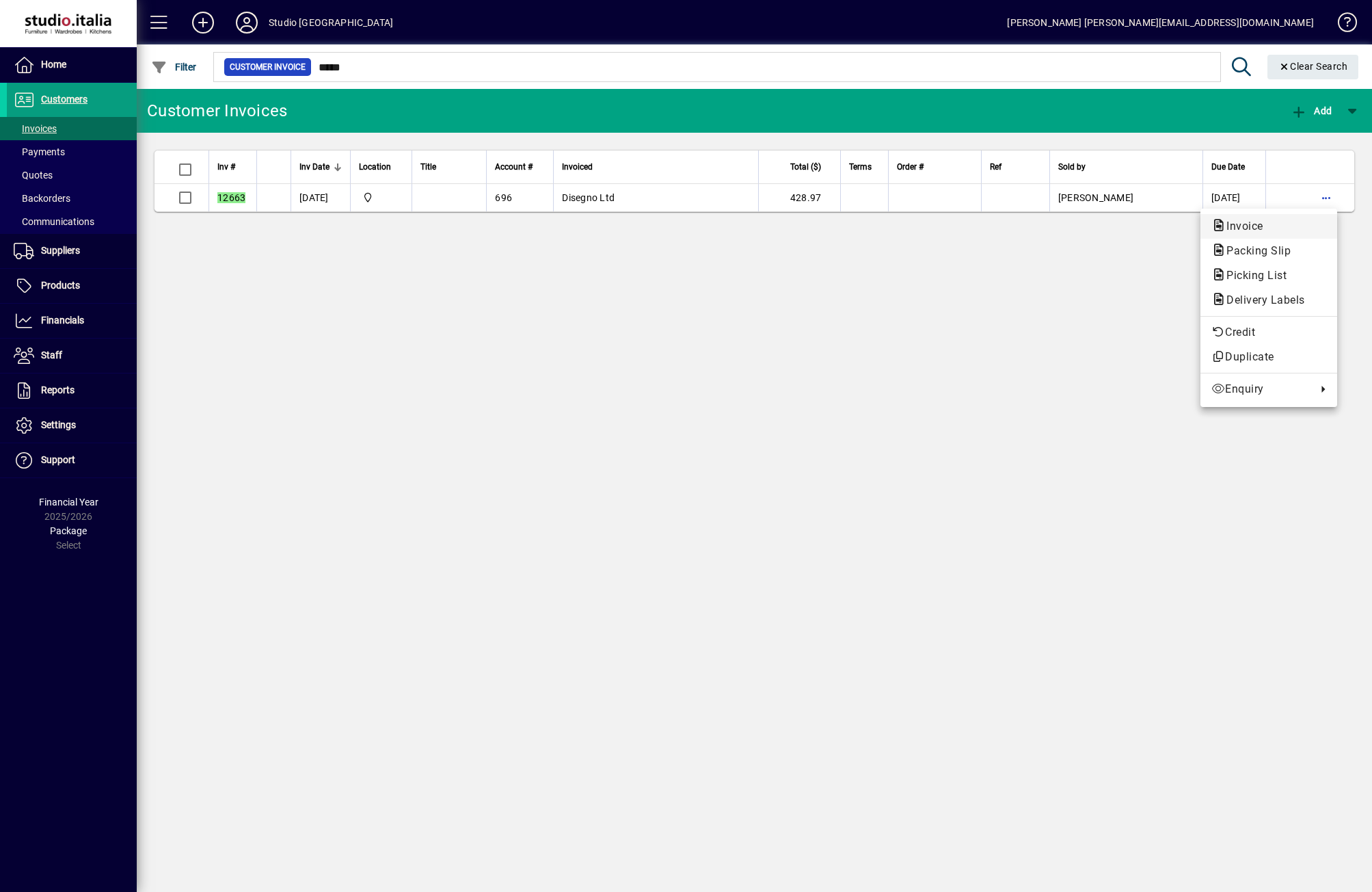
click at [1223, 225] on icon "button" at bounding box center [1218, 225] width 15 height 12
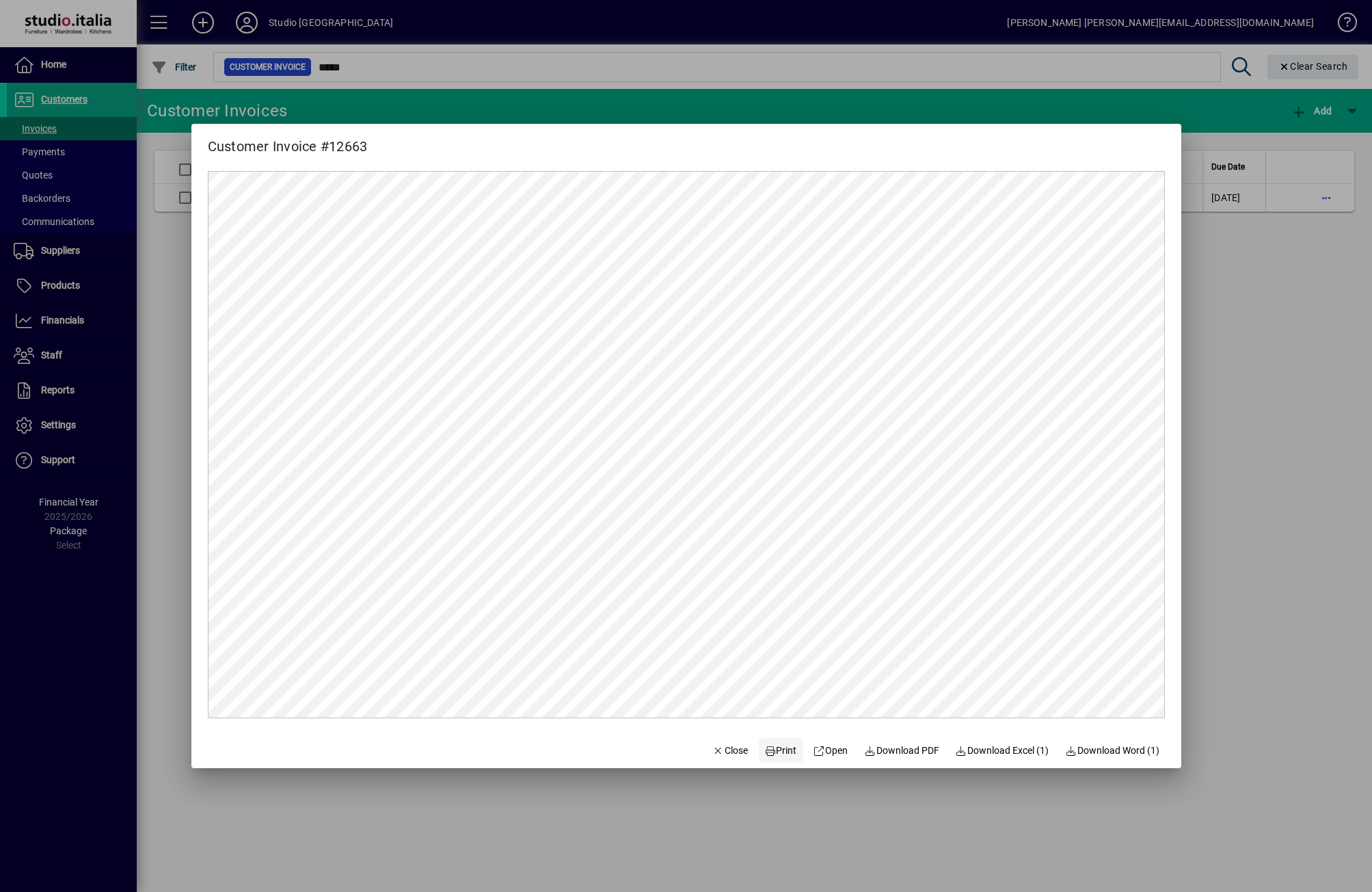
click at [780, 746] on span "Print" at bounding box center [780, 750] width 33 height 14
click at [714, 746] on span "Close" at bounding box center [730, 750] width 36 height 14
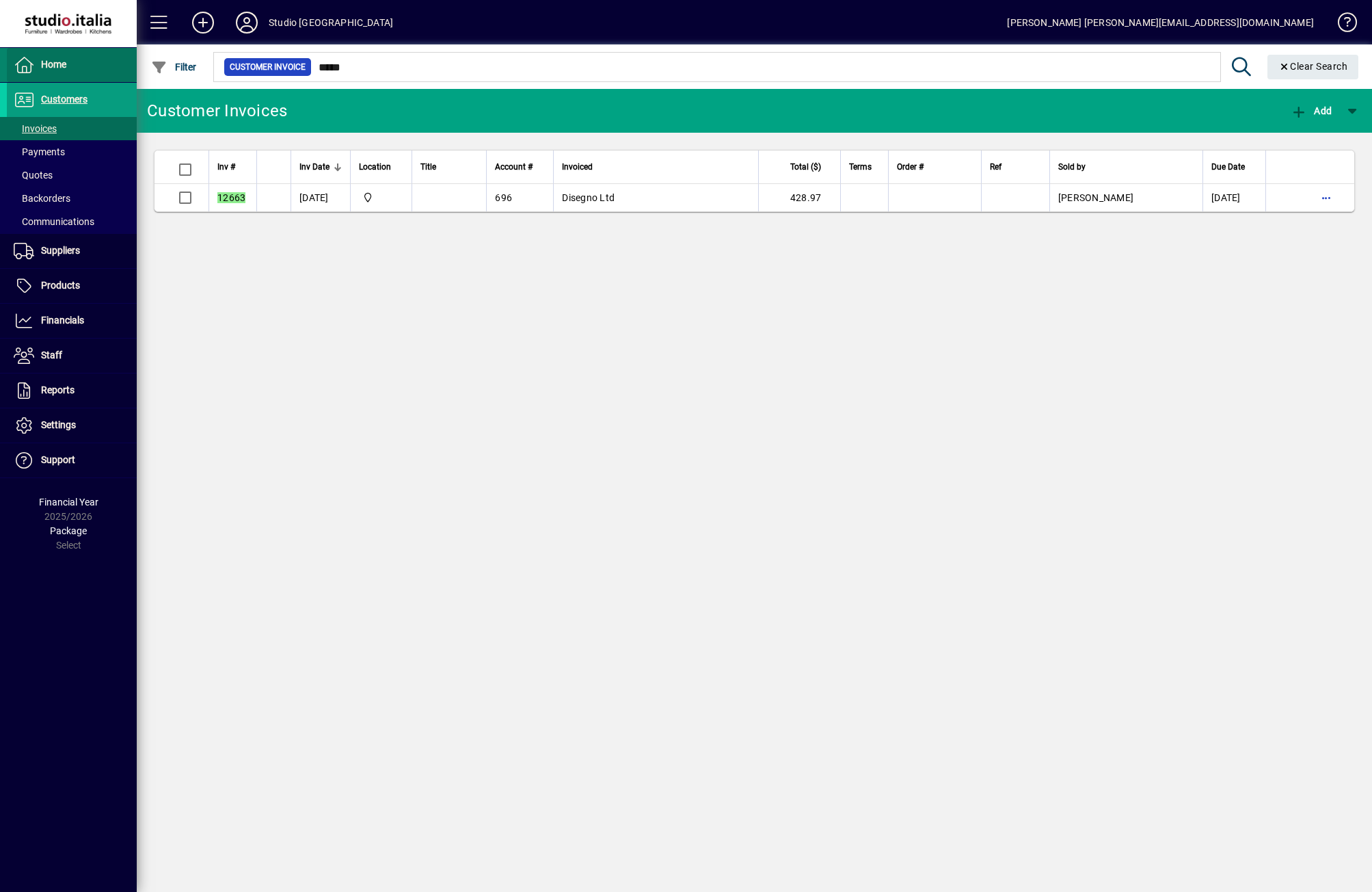
click at [52, 63] on span "Home" at bounding box center [54, 64] width 25 height 11
